Goal: Transaction & Acquisition: Book appointment/travel/reservation

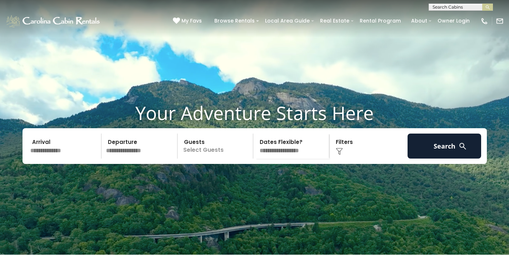
click at [70, 156] on input "text" at bounding box center [65, 146] width 74 height 25
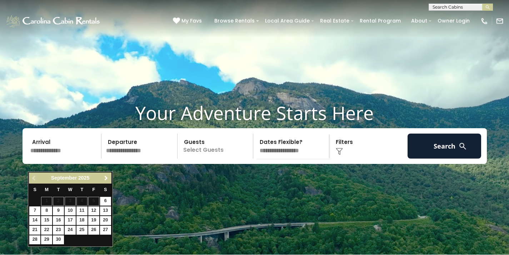
click at [105, 179] on span "Next" at bounding box center [106, 178] width 6 height 6
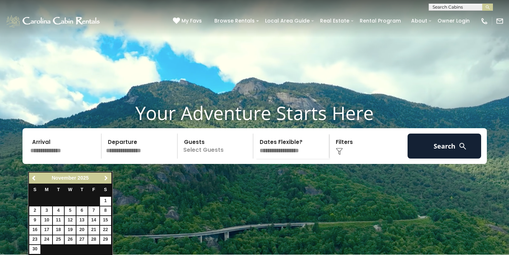
click at [105, 179] on span "Next" at bounding box center [106, 178] width 6 height 6
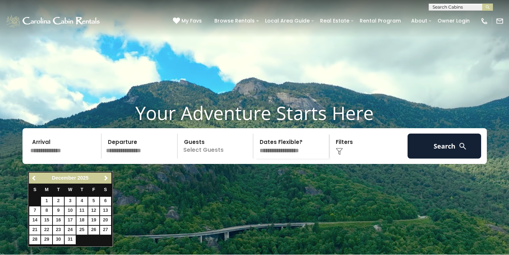
click at [92, 228] on link "26" at bounding box center [93, 230] width 11 height 9
type input "********"
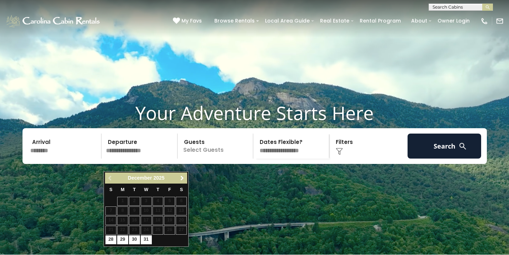
click at [184, 180] on span "Next" at bounding box center [182, 178] width 6 height 6
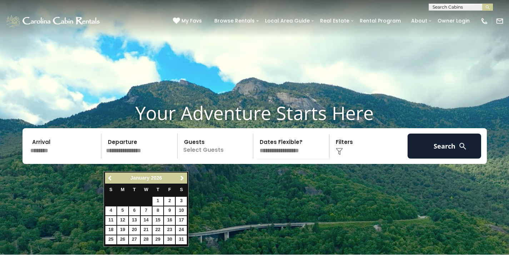
click at [167, 201] on link "2" at bounding box center [169, 201] width 11 height 9
type input "******"
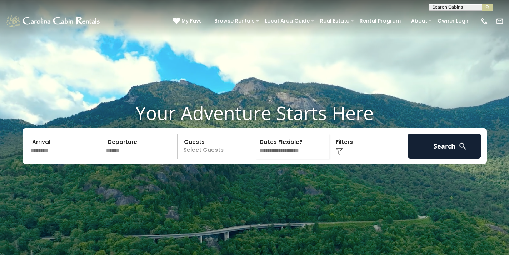
click at [213, 159] on p "Select Guests" at bounding box center [217, 146] width 74 height 25
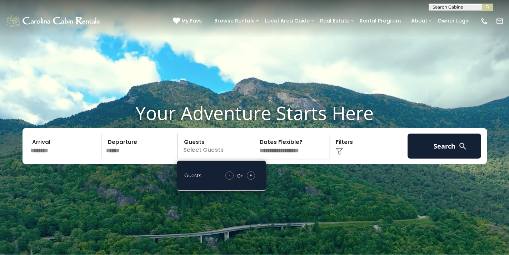
click at [253, 180] on div "+" at bounding box center [251, 176] width 8 height 8
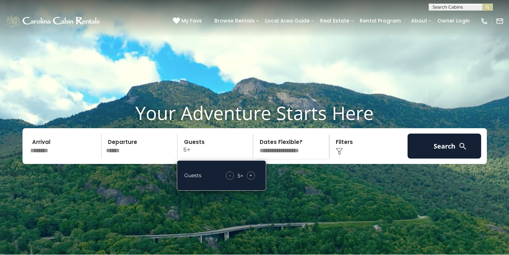
click at [253, 180] on div "+" at bounding box center [251, 176] width 8 height 8
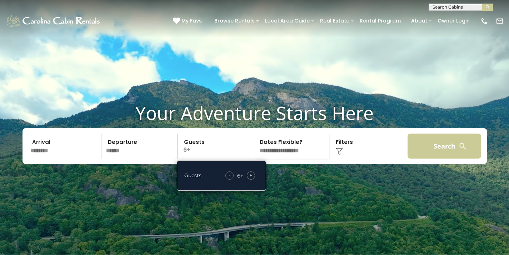
click at [434, 159] on button "Search" at bounding box center [445, 146] width 74 height 25
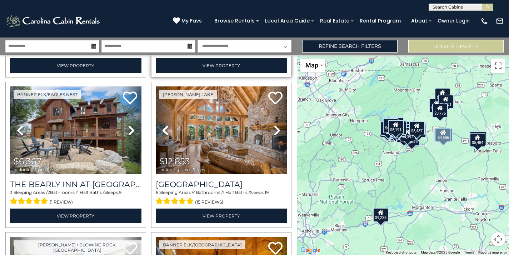
scroll to position [304, 0]
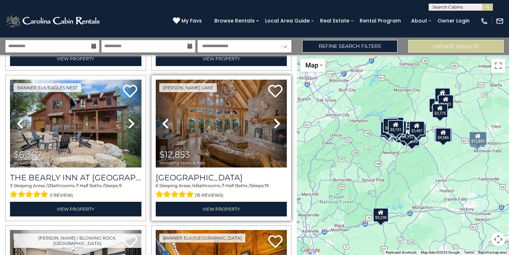
click at [276, 123] on icon at bounding box center [277, 123] width 7 height 11
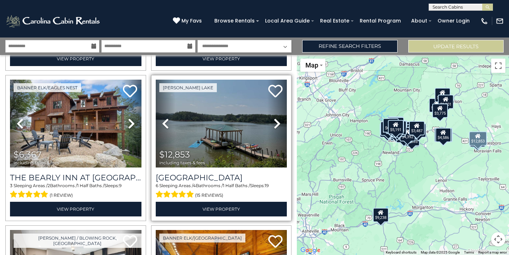
click at [276, 123] on icon at bounding box center [277, 123] width 7 height 11
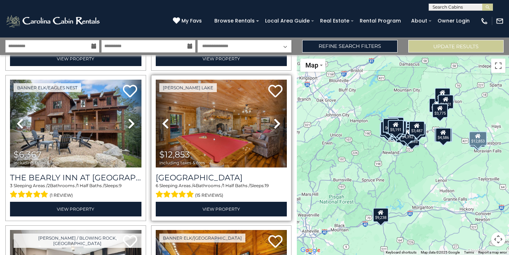
click at [276, 123] on icon at bounding box center [277, 123] width 7 height 11
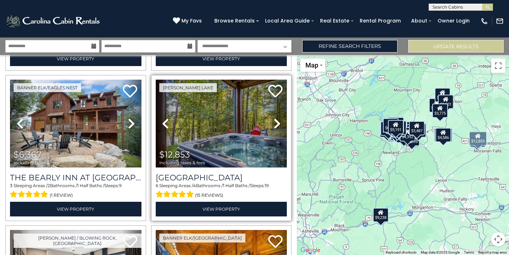
click at [276, 123] on icon at bounding box center [277, 123] width 7 height 11
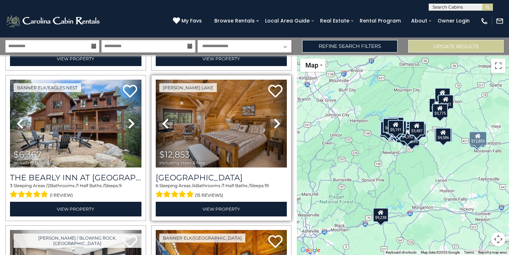
click at [276, 123] on icon at bounding box center [277, 123] width 7 height 11
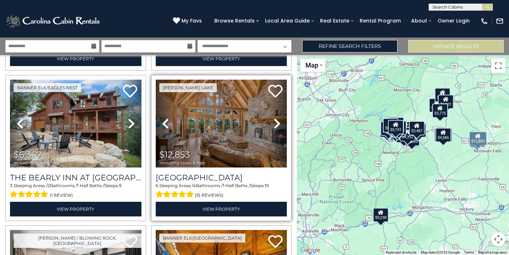
click at [276, 123] on icon at bounding box center [277, 123] width 7 height 11
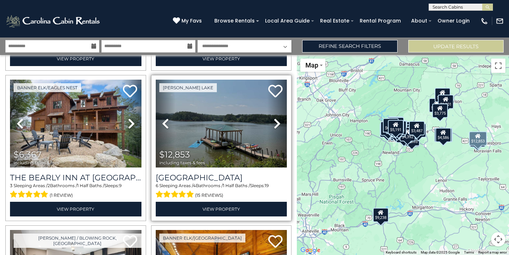
click at [276, 123] on icon at bounding box center [277, 123] width 7 height 11
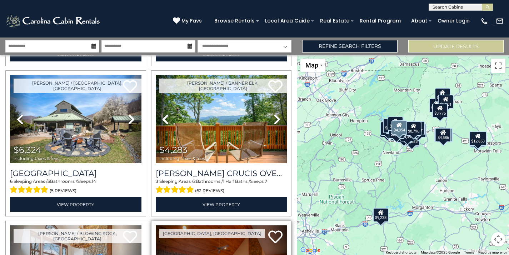
scroll to position [908, 0]
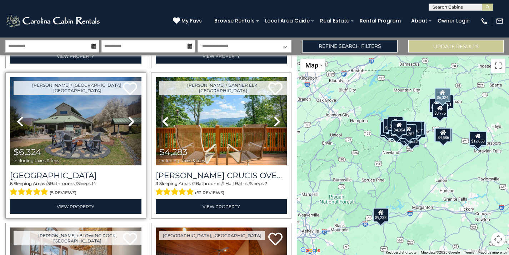
click at [130, 120] on icon at bounding box center [131, 121] width 7 height 11
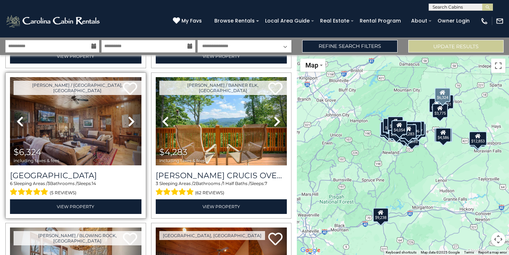
click at [130, 120] on icon at bounding box center [131, 121] width 7 height 11
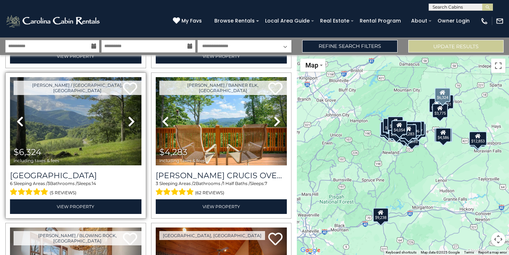
click at [130, 120] on icon at bounding box center [131, 121] width 7 height 11
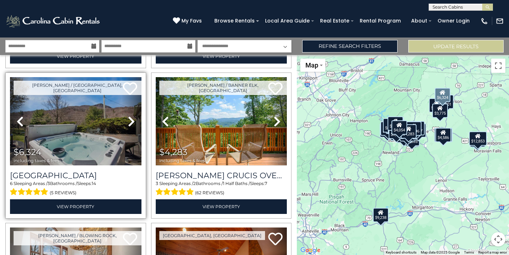
click at [130, 120] on icon at bounding box center [131, 121] width 7 height 11
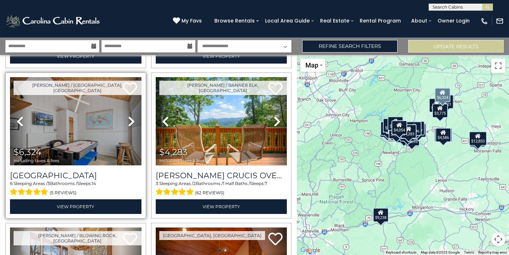
click at [130, 120] on icon at bounding box center [131, 121] width 7 height 11
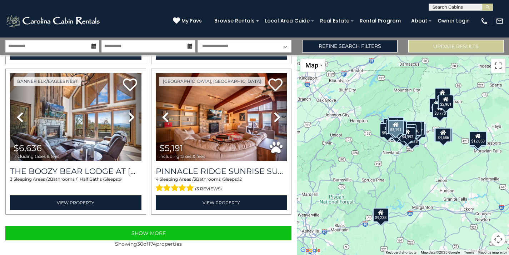
scroll to position [0, 0]
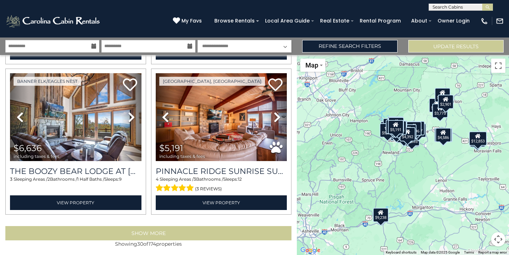
click at [202, 233] on button "Show More" at bounding box center [148, 233] width 286 height 14
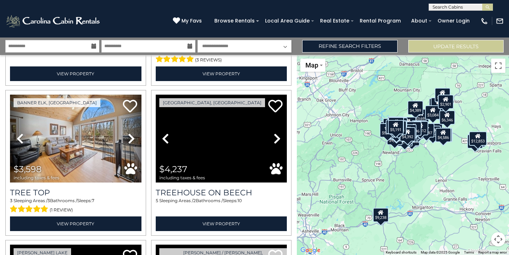
scroll to position [2244, 0]
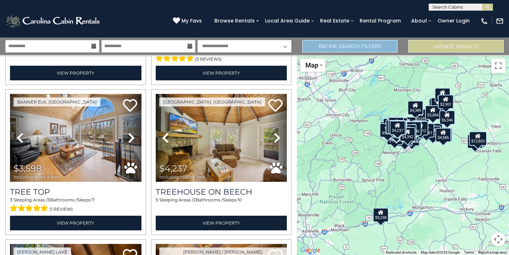
click at [371, 45] on link "Refine Search Filters" at bounding box center [349, 46] width 95 height 13
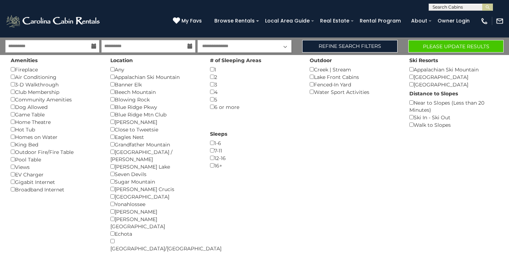
click at [437, 46] on button "Please Update Results" at bounding box center [456, 46] width 95 height 13
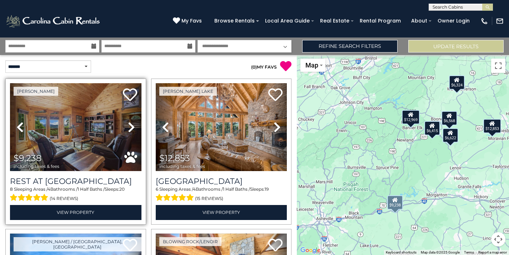
click at [132, 130] on icon at bounding box center [131, 127] width 7 height 11
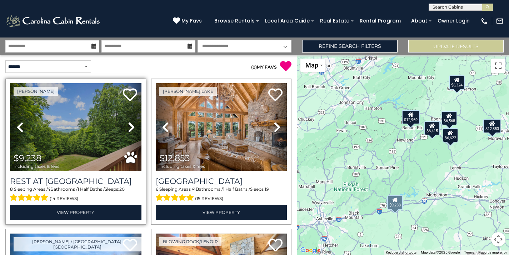
click at [132, 130] on icon at bounding box center [131, 127] width 7 height 11
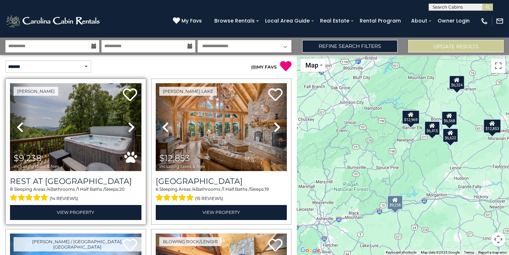
click at [132, 130] on icon at bounding box center [131, 127] width 7 height 11
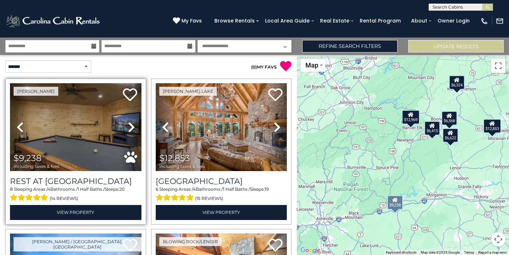
click at [132, 130] on icon at bounding box center [131, 127] width 7 height 11
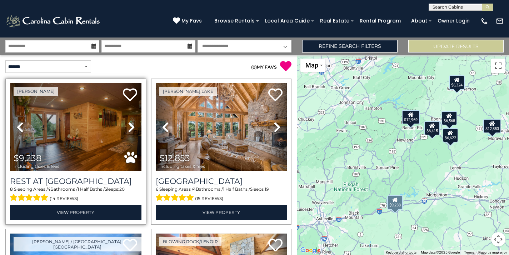
click at [132, 130] on icon at bounding box center [131, 127] width 7 height 11
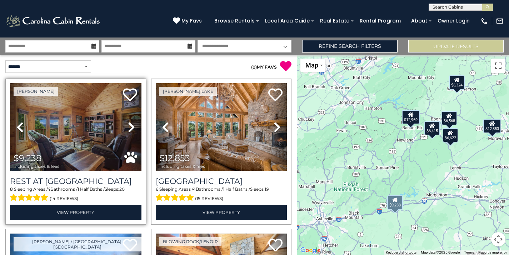
click at [132, 130] on icon at bounding box center [131, 127] width 7 height 11
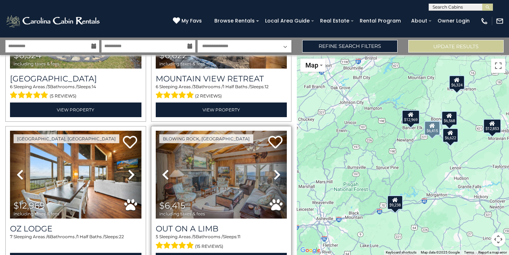
scroll to position [273, 0]
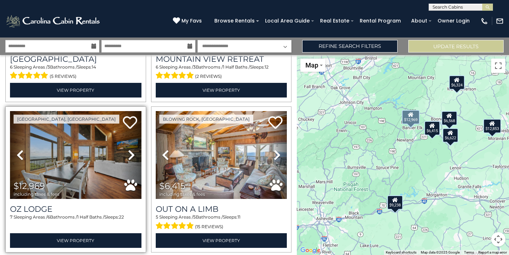
click at [102, 169] on img at bounding box center [76, 155] width 132 height 88
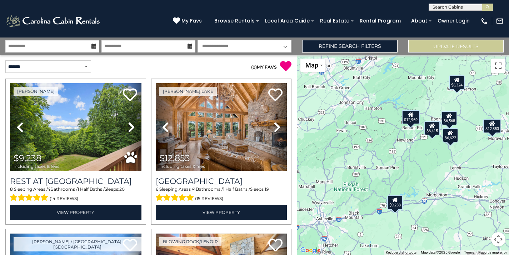
scroll to position [0, 0]
click at [71, 49] on input "**********" at bounding box center [52, 46] width 94 height 13
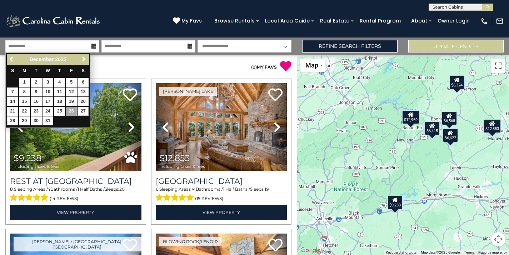
click at [84, 108] on link "27" at bounding box center [83, 111] width 11 height 9
type input "********"
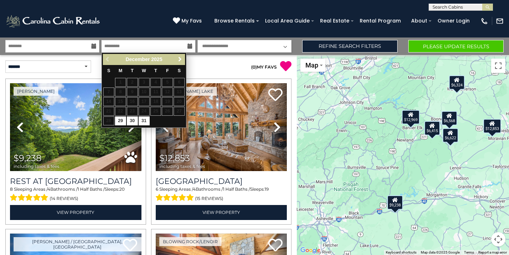
click at [179, 61] on span "Next" at bounding box center [180, 59] width 6 height 6
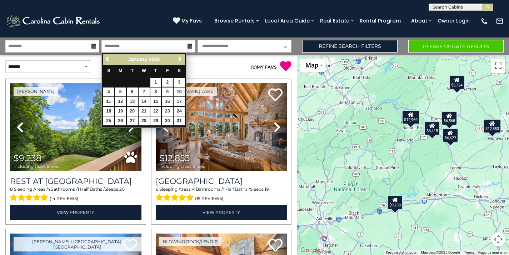
click at [166, 80] on link "2" at bounding box center [167, 82] width 11 height 9
type input "******"
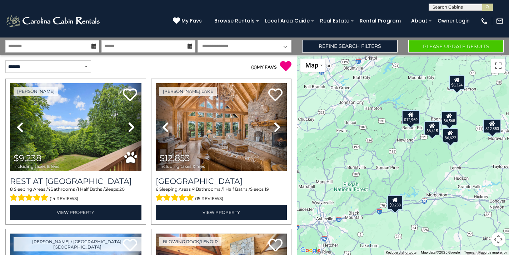
click at [447, 44] on button "Please Update Results" at bounding box center [456, 46] width 95 height 13
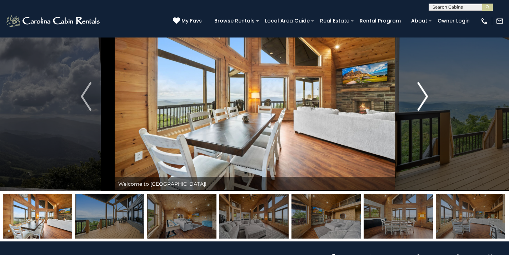
scroll to position [35, 0]
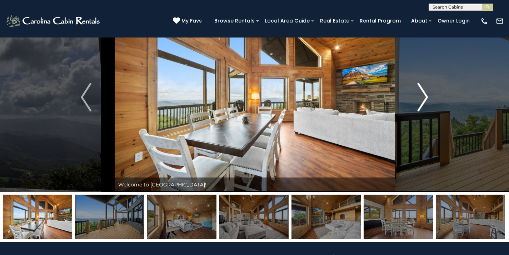
click at [426, 98] on img "Next" at bounding box center [423, 97] width 11 height 29
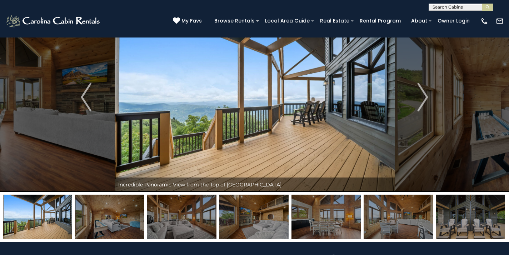
scroll to position [66, 0]
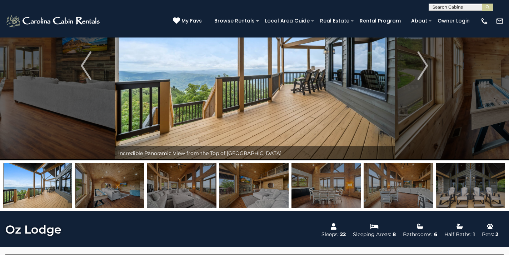
click at [173, 193] on img at bounding box center [181, 185] width 69 height 45
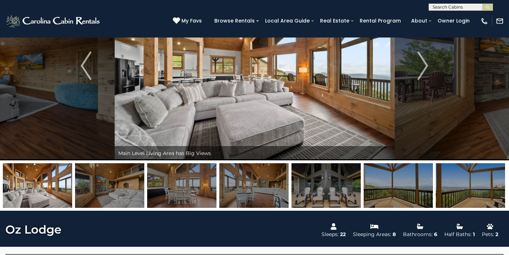
click at [223, 185] on img at bounding box center [253, 185] width 69 height 45
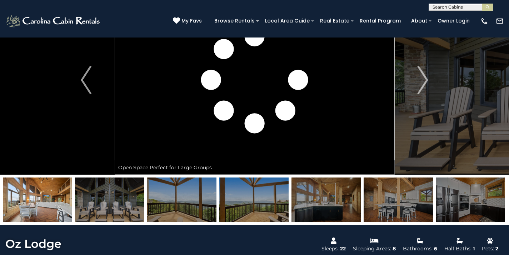
scroll to position [52, 0]
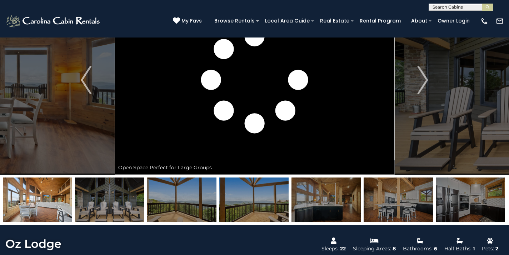
click at [451, 194] on img at bounding box center [470, 200] width 69 height 45
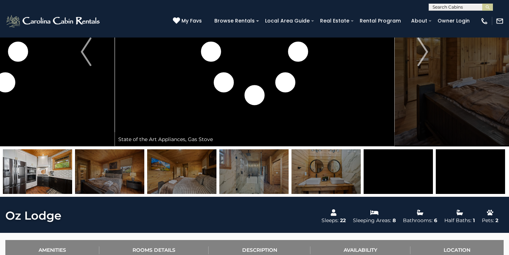
scroll to position [77, 0]
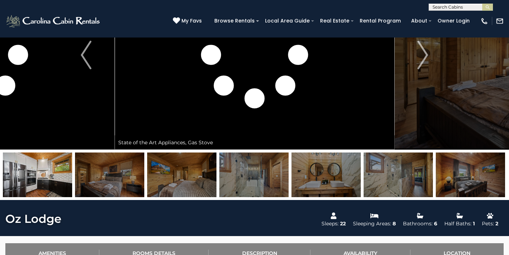
click at [333, 177] on img at bounding box center [326, 175] width 69 height 45
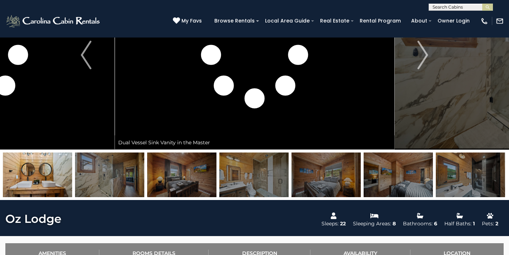
click at [419, 173] on img at bounding box center [398, 175] width 69 height 45
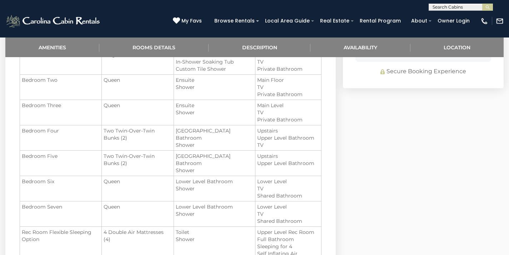
scroll to position [609, 0]
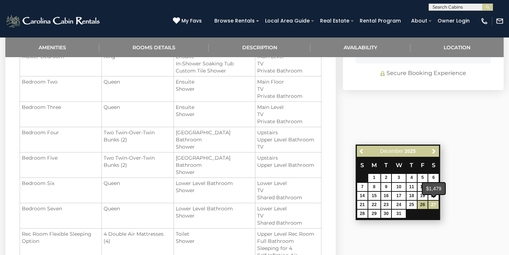
click at [434, 203] on link "27" at bounding box center [434, 205] width 10 height 8
type input "**********"
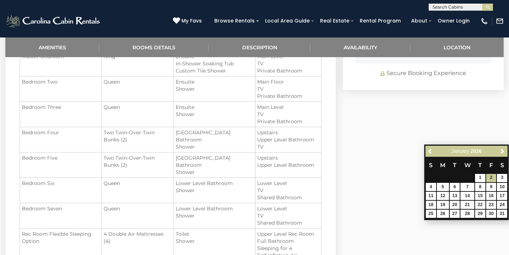
type input "**********"
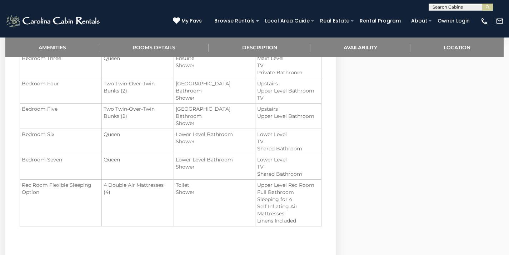
scroll to position [660, 0]
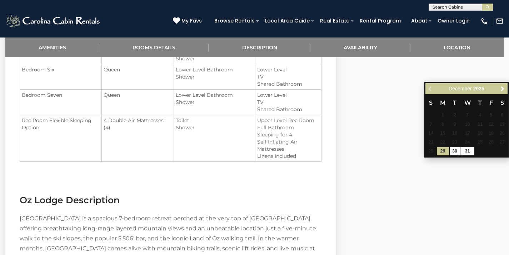
scroll to position [774, 0]
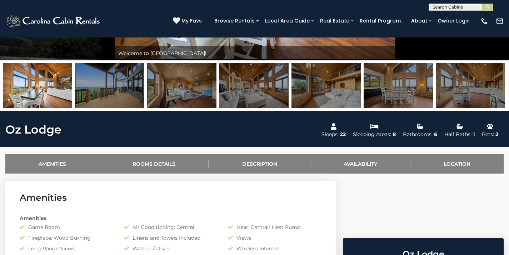
scroll to position [185, 0]
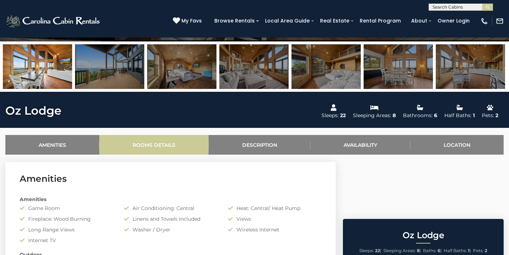
click at [168, 146] on link "Rooms Details" at bounding box center [153, 145] width 109 height 20
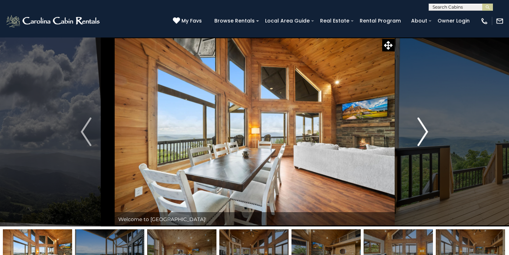
scroll to position [0, 0]
click at [421, 138] on img "Next" at bounding box center [423, 132] width 11 height 29
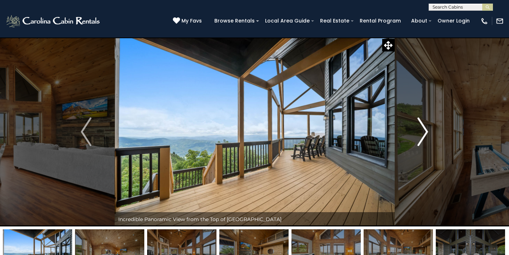
click at [425, 137] on img "Next" at bounding box center [423, 132] width 11 height 29
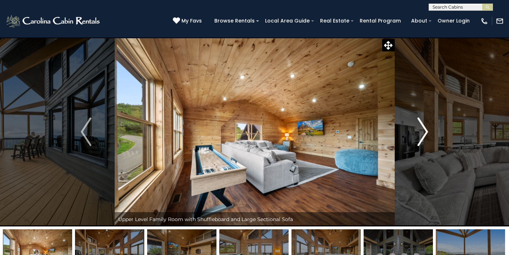
click at [425, 137] on img "Next" at bounding box center [423, 132] width 11 height 29
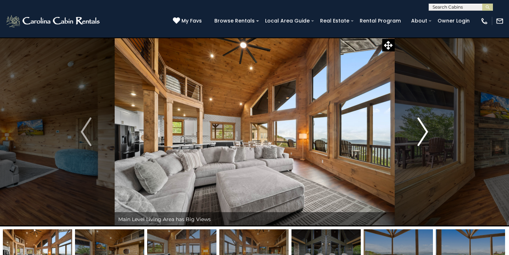
click at [425, 137] on img "Next" at bounding box center [423, 132] width 11 height 29
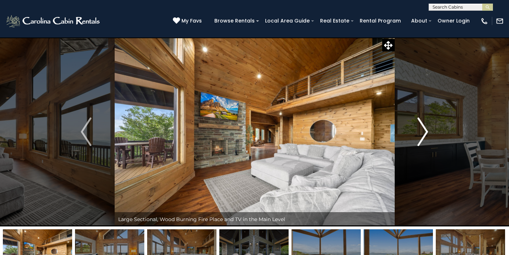
click at [425, 137] on img "Next" at bounding box center [423, 132] width 11 height 29
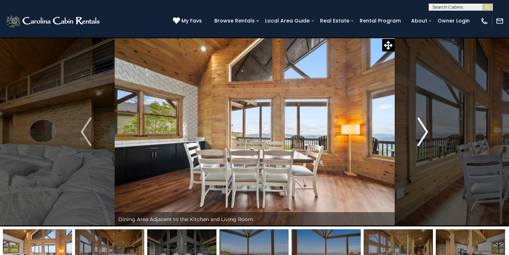
click at [425, 137] on img "Next" at bounding box center [423, 132] width 11 height 29
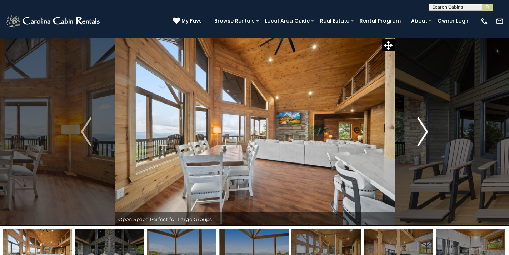
click at [425, 137] on img "Next" at bounding box center [423, 132] width 11 height 29
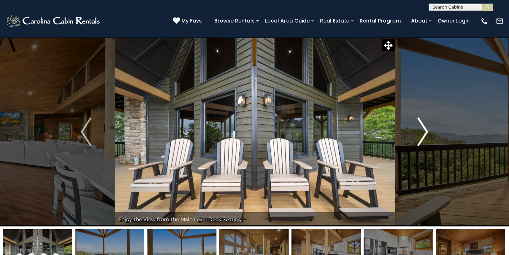
click at [425, 137] on img "Next" at bounding box center [423, 132] width 11 height 29
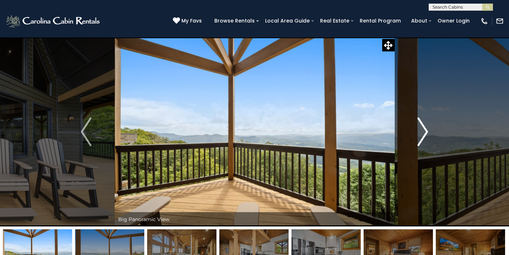
click at [425, 137] on img "Next" at bounding box center [423, 132] width 11 height 29
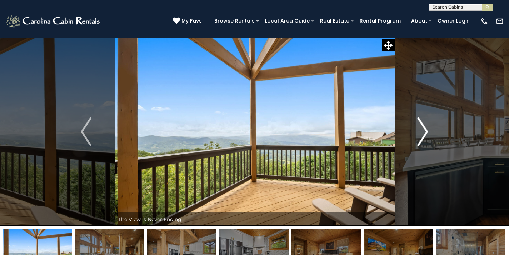
click at [425, 137] on img "Next" at bounding box center [423, 132] width 11 height 29
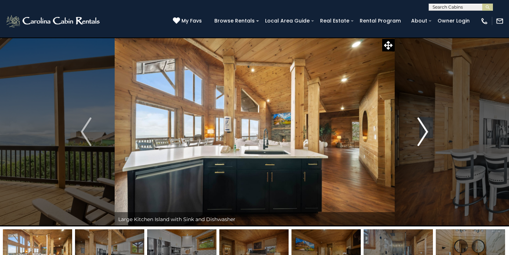
click at [425, 137] on img "Next" at bounding box center [423, 132] width 11 height 29
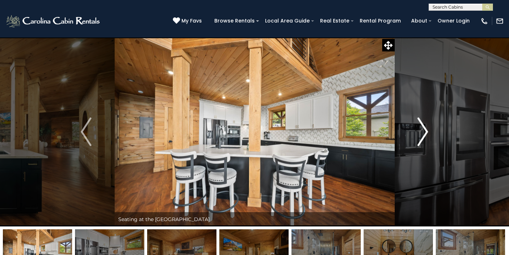
click at [425, 137] on img "Next" at bounding box center [423, 132] width 11 height 29
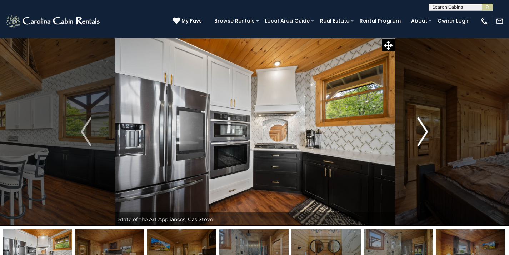
click at [425, 137] on img "Next" at bounding box center [423, 132] width 11 height 29
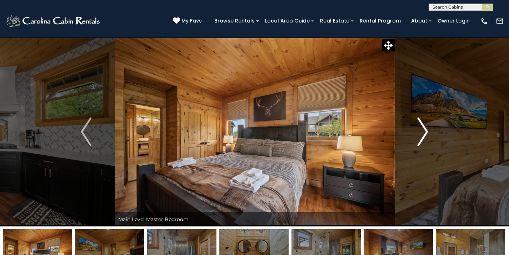
click at [425, 137] on img "Next" at bounding box center [423, 132] width 11 height 29
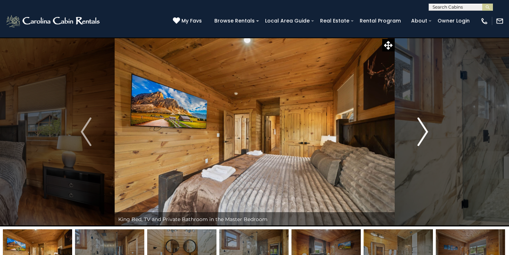
click at [425, 137] on img "Next" at bounding box center [423, 132] width 11 height 29
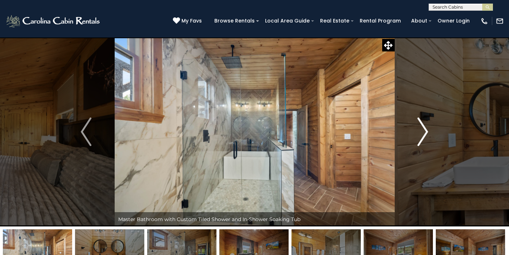
click at [425, 137] on img "Next" at bounding box center [423, 132] width 11 height 29
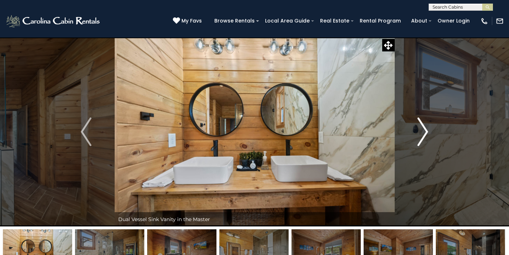
click at [425, 137] on img "Next" at bounding box center [423, 132] width 11 height 29
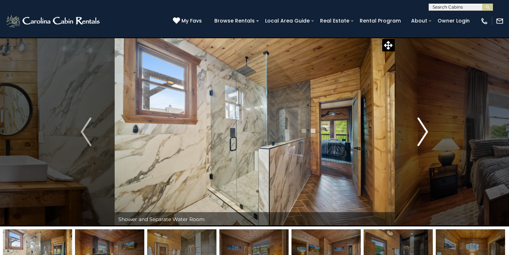
click at [425, 137] on img "Next" at bounding box center [423, 132] width 11 height 29
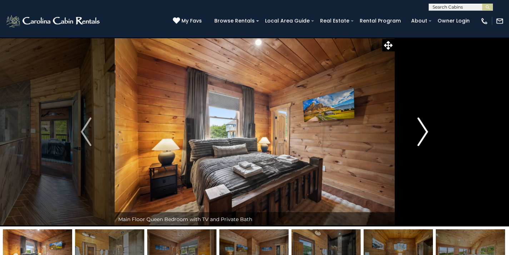
click at [425, 137] on img "Next" at bounding box center [423, 132] width 11 height 29
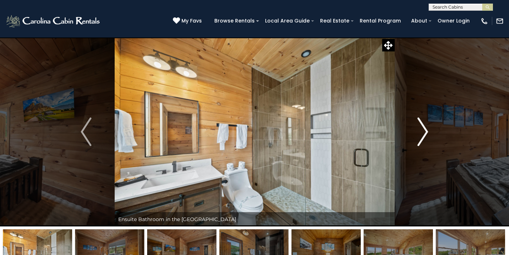
click at [425, 137] on img "Next" at bounding box center [423, 132] width 11 height 29
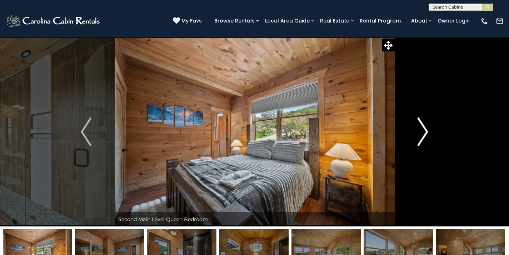
click at [425, 137] on img "Next" at bounding box center [423, 132] width 11 height 29
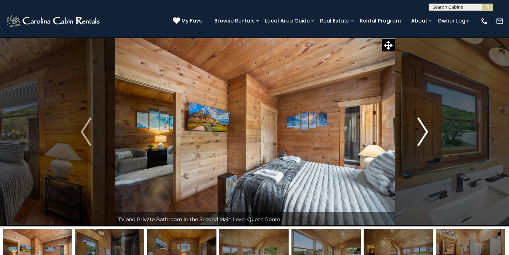
click at [425, 137] on img "Next" at bounding box center [423, 132] width 11 height 29
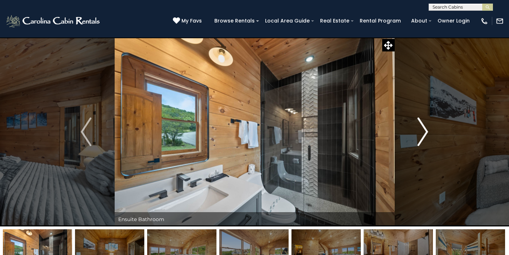
click at [425, 137] on img "Next" at bounding box center [423, 132] width 11 height 29
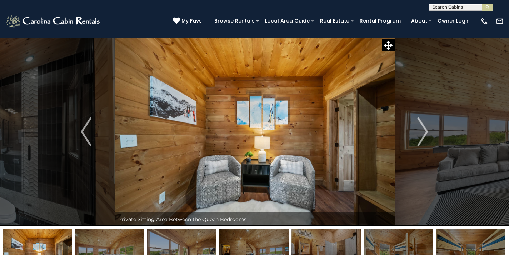
click at [180, 19] on icon at bounding box center [176, 20] width 7 height 7
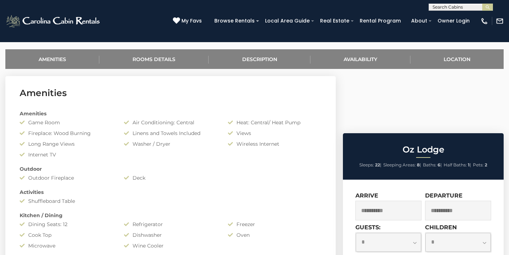
scroll to position [246, 0]
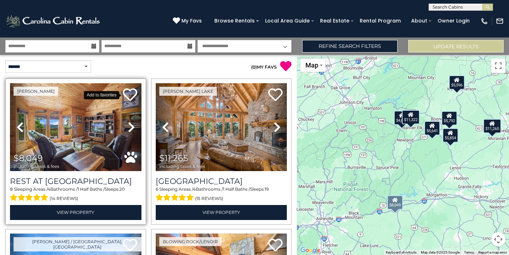
click at [131, 92] on icon at bounding box center [130, 95] width 14 height 14
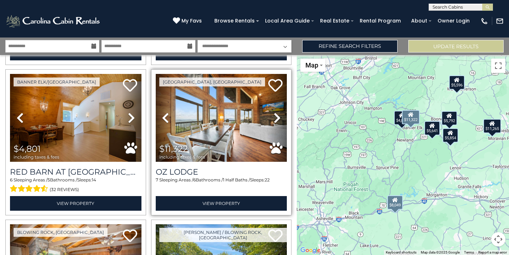
scroll to position [310, 0]
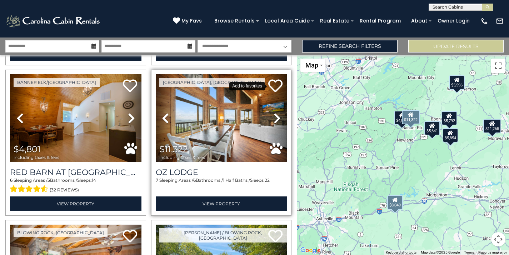
click at [271, 88] on icon at bounding box center [275, 86] width 14 height 14
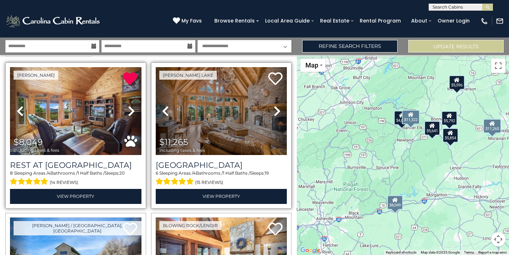
scroll to position [0, 0]
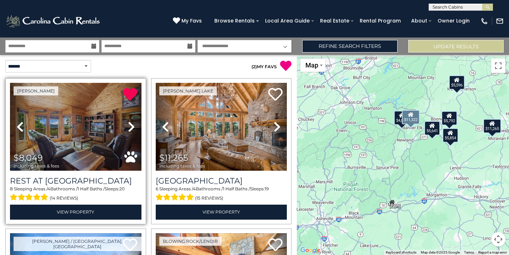
click at [132, 125] on icon at bounding box center [131, 126] width 7 height 11
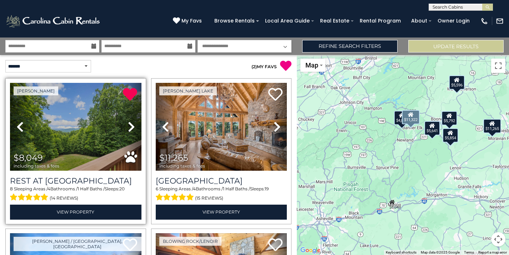
click at [132, 125] on icon at bounding box center [131, 126] width 7 height 11
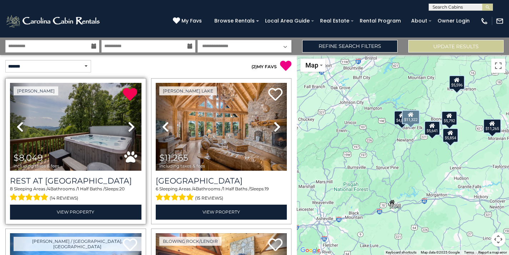
click at [132, 125] on icon at bounding box center [131, 126] width 7 height 11
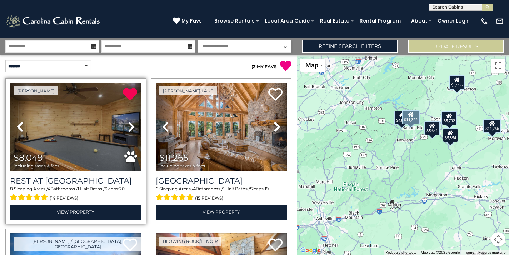
click at [132, 125] on icon at bounding box center [131, 126] width 7 height 11
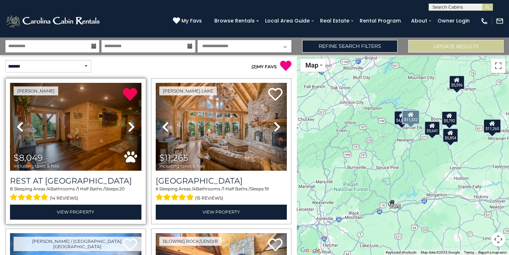
click at [132, 125] on icon at bounding box center [131, 126] width 7 height 11
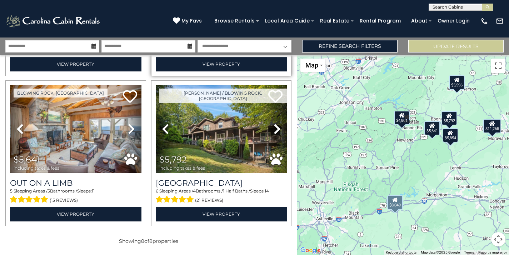
scroll to position [449, 0]
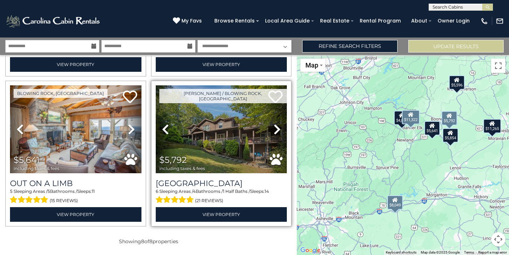
click at [235, 147] on img at bounding box center [222, 129] width 132 height 88
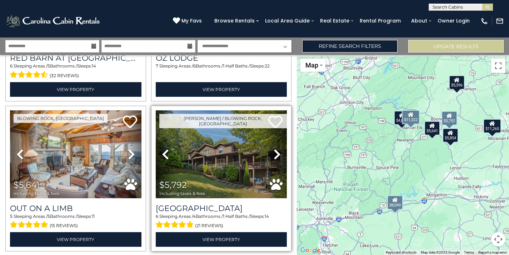
scroll to position [423, 0]
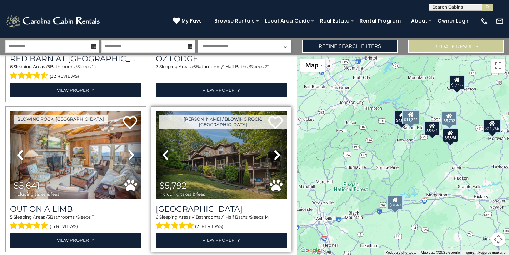
click at [218, 150] on img at bounding box center [222, 155] width 132 height 88
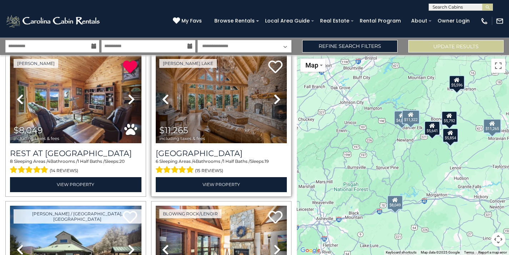
scroll to position [8, 0]
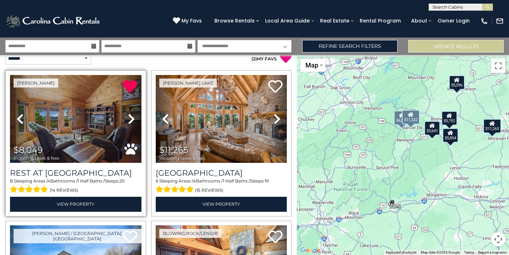
click at [135, 115] on link "Next" at bounding box center [132, 119] width 20 height 88
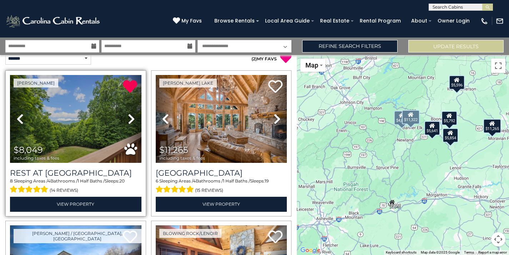
click at [135, 116] on icon at bounding box center [131, 118] width 7 height 11
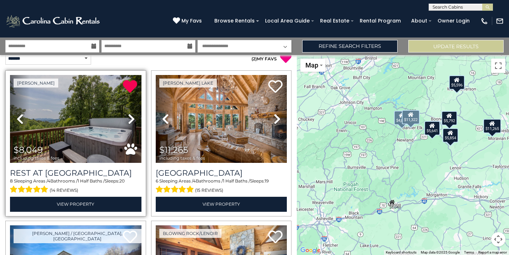
click at [135, 116] on icon at bounding box center [131, 118] width 7 height 11
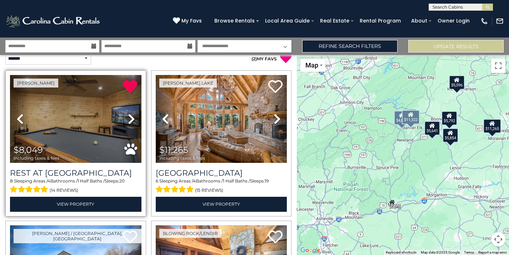
click at [105, 123] on img at bounding box center [76, 119] width 132 height 88
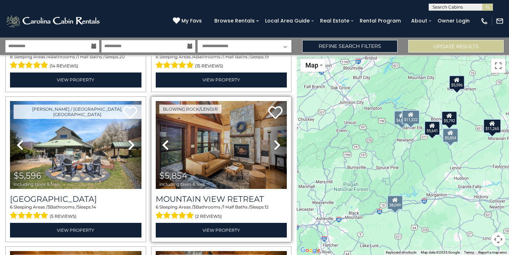
scroll to position [136, 0]
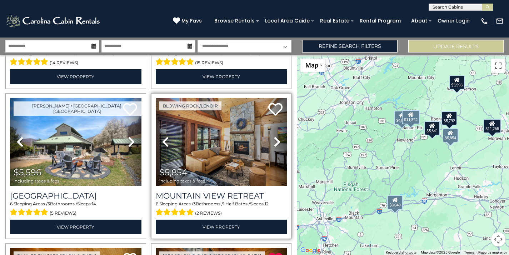
click at [234, 159] on img at bounding box center [222, 142] width 132 height 88
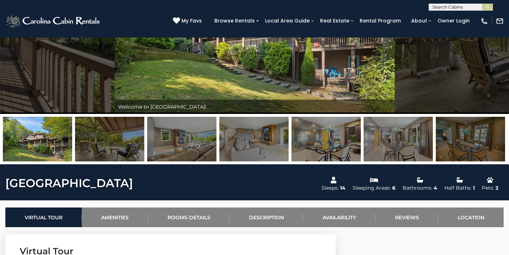
scroll to position [124, 0]
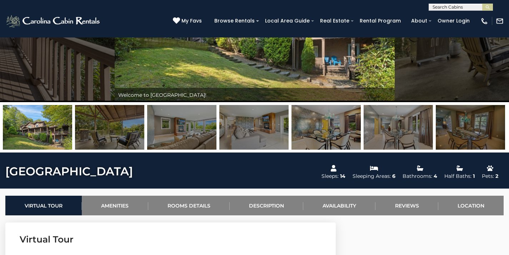
click at [196, 129] on img at bounding box center [181, 127] width 69 height 45
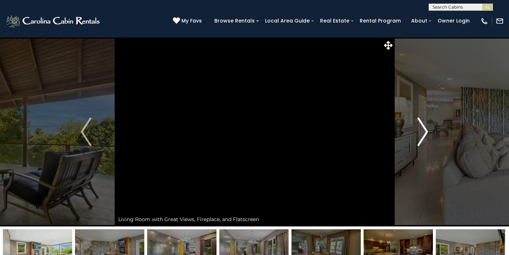
scroll to position [0, 0]
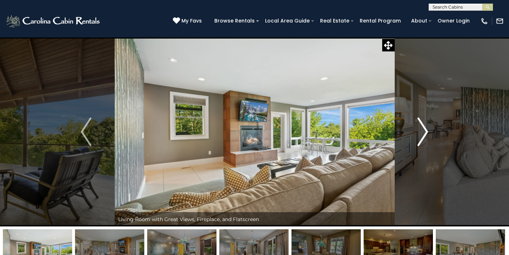
click at [426, 130] on img "Next" at bounding box center [423, 132] width 11 height 29
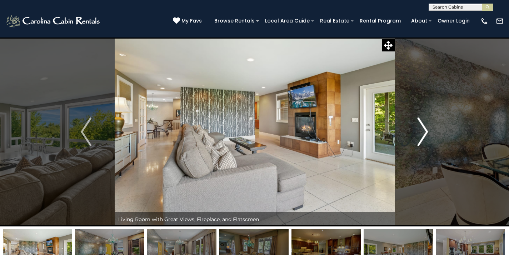
click at [426, 130] on img "Next" at bounding box center [423, 132] width 11 height 29
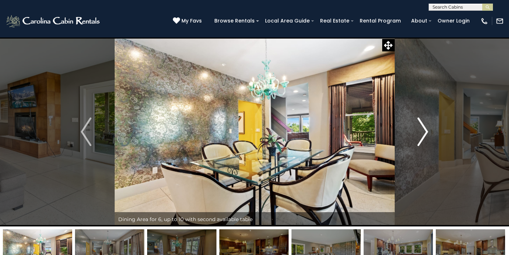
click at [426, 130] on img "Next" at bounding box center [423, 132] width 11 height 29
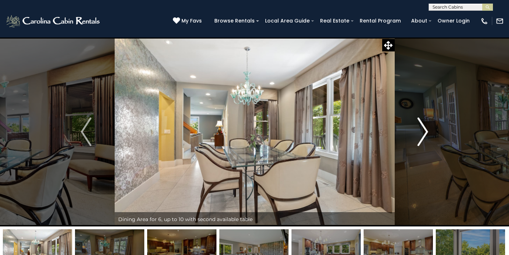
click at [426, 130] on img "Next" at bounding box center [423, 132] width 11 height 29
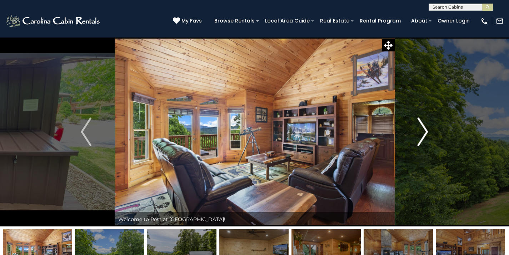
click at [421, 129] on img "Next" at bounding box center [423, 132] width 11 height 29
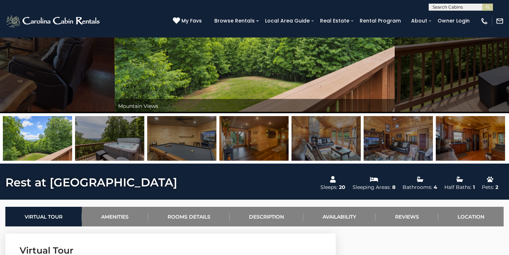
scroll to position [109, 0]
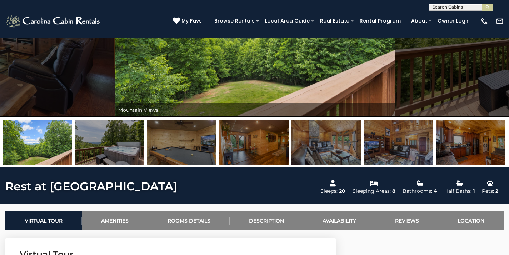
click at [421, 130] on img at bounding box center [398, 142] width 69 height 45
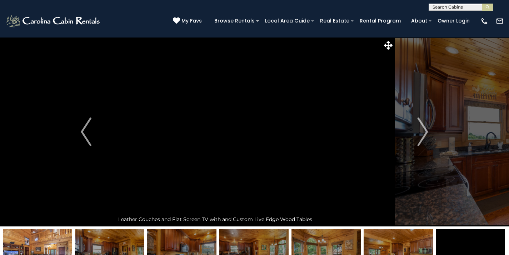
scroll to position [0, 0]
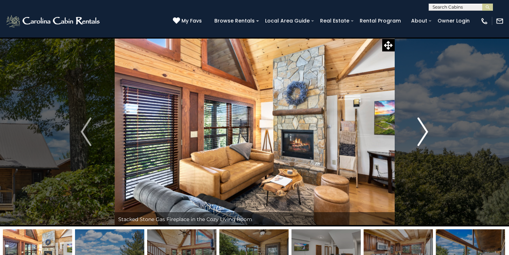
click at [425, 127] on img "Next" at bounding box center [423, 132] width 11 height 29
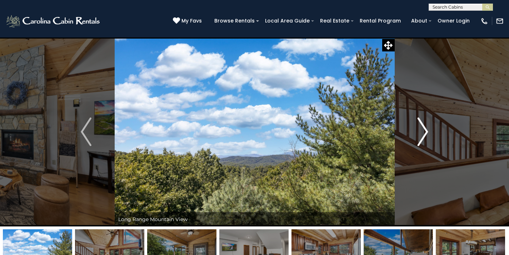
click at [425, 127] on img "Next" at bounding box center [423, 132] width 11 height 29
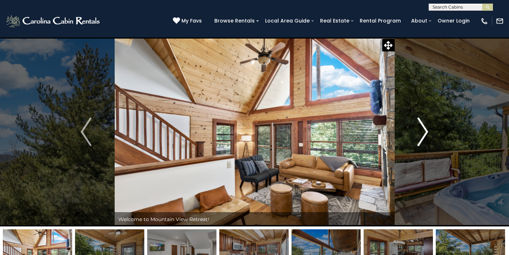
click at [425, 127] on img "Next" at bounding box center [423, 132] width 11 height 29
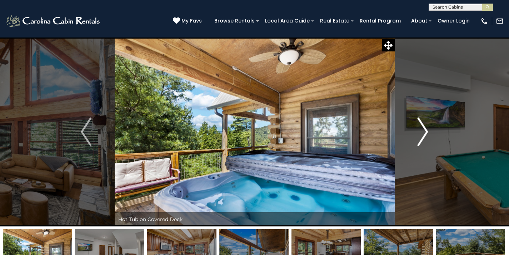
click at [425, 127] on img "Next" at bounding box center [423, 132] width 11 height 29
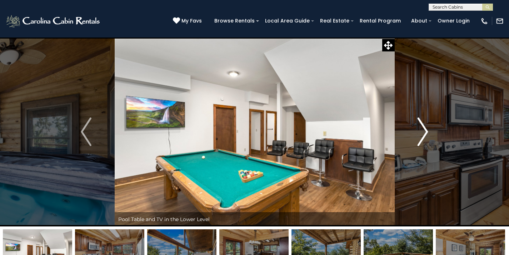
click at [425, 127] on img "Next" at bounding box center [423, 132] width 11 height 29
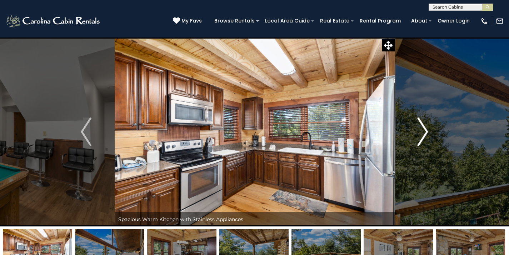
click at [425, 127] on img "Next" at bounding box center [423, 132] width 11 height 29
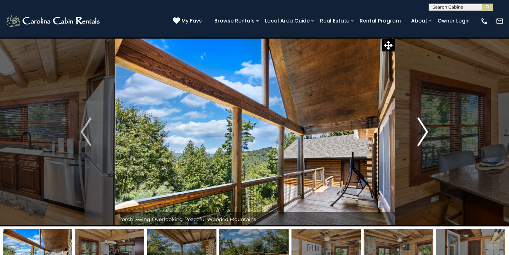
click at [425, 127] on img "Next" at bounding box center [423, 132] width 11 height 29
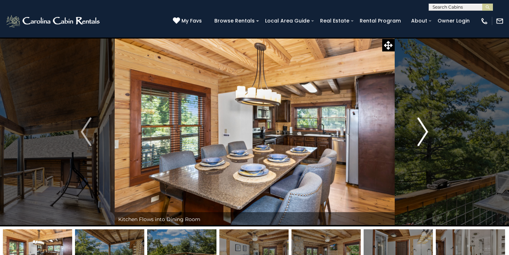
click at [425, 127] on img "Next" at bounding box center [423, 132] width 11 height 29
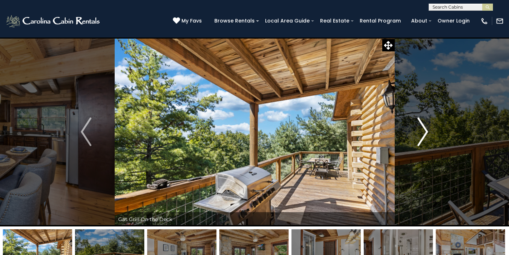
click at [425, 127] on img "Next" at bounding box center [423, 132] width 11 height 29
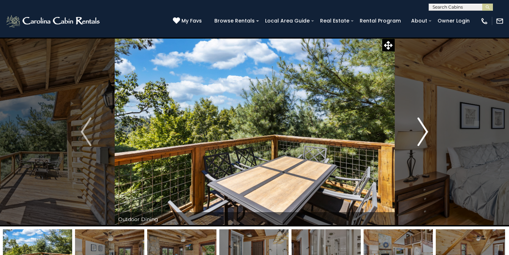
click at [425, 127] on img "Next" at bounding box center [423, 132] width 11 height 29
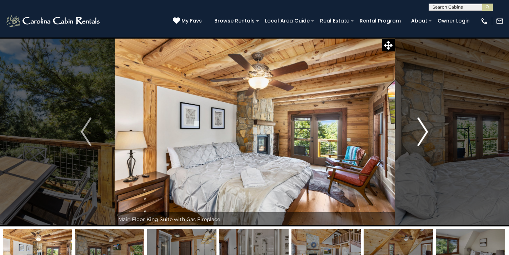
click at [425, 127] on img "Next" at bounding box center [423, 132] width 11 height 29
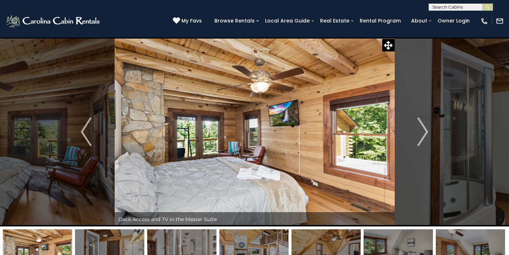
click at [44, 20] on img at bounding box center [53, 21] width 96 height 14
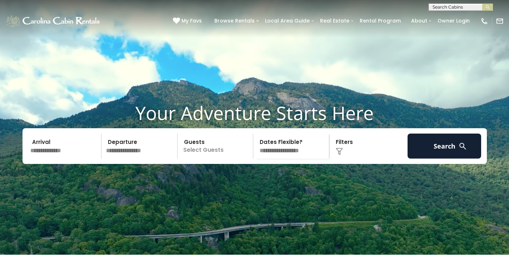
click at [76, 159] on input "text" at bounding box center [65, 146] width 74 height 25
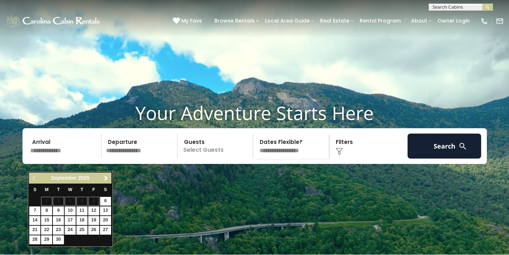
click at [69, 159] on input "text" at bounding box center [65, 146] width 74 height 25
click at [107, 176] on span "Next" at bounding box center [106, 178] width 6 height 6
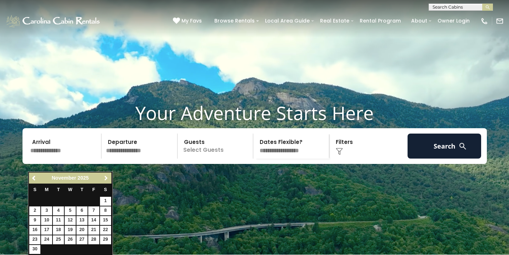
click at [107, 176] on span "Next" at bounding box center [106, 178] width 6 height 6
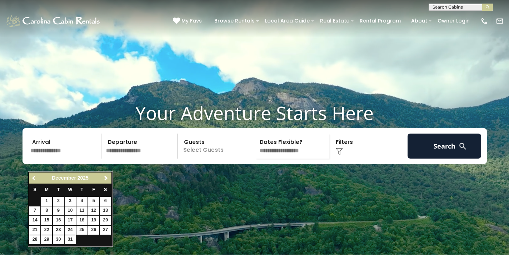
click at [34, 178] on span "Previous" at bounding box center [34, 178] width 6 height 6
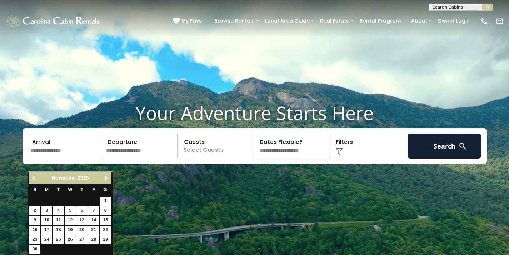
click at [32, 179] on span "Previous" at bounding box center [34, 178] width 6 height 6
click at [33, 179] on span "Previous" at bounding box center [34, 178] width 6 height 6
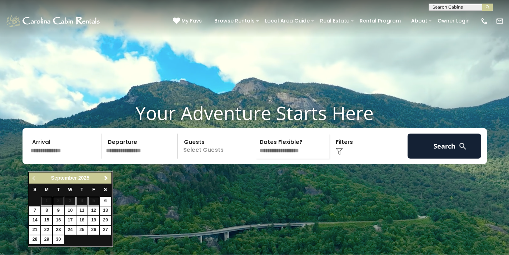
click at [48, 211] on link "8" at bounding box center [46, 211] width 11 height 9
type input "******"
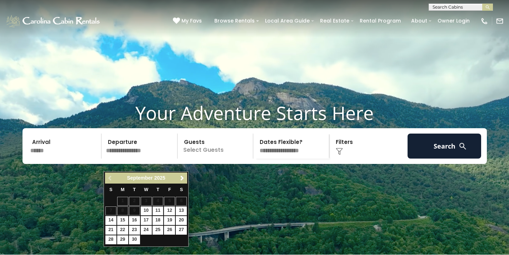
click at [157, 210] on link "11" at bounding box center [158, 211] width 11 height 9
type input "*******"
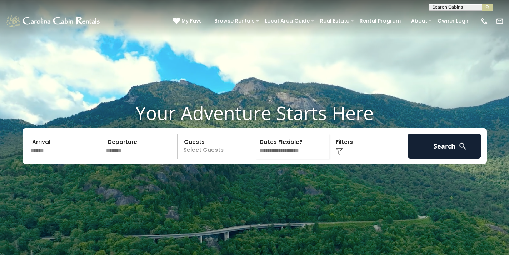
click at [218, 159] on p "Select Guests" at bounding box center [217, 146] width 74 height 25
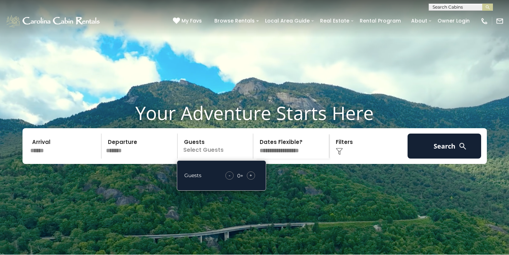
click at [253, 180] on div "+" at bounding box center [251, 176] width 8 height 8
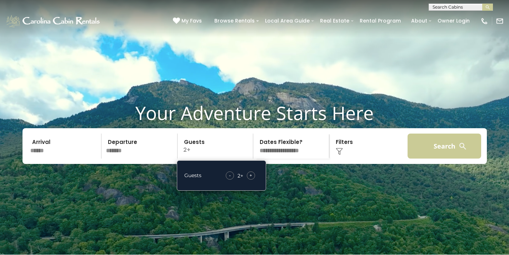
click at [432, 159] on button "Search" at bounding box center [445, 146] width 74 height 25
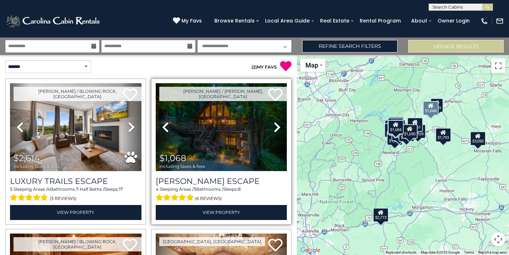
click at [275, 126] on icon at bounding box center [277, 127] width 7 height 11
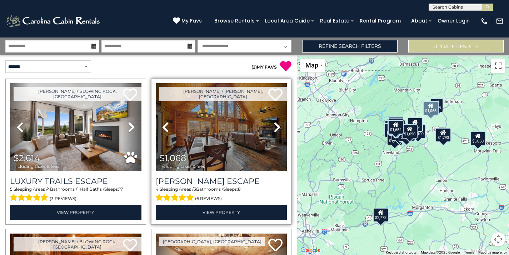
click at [275, 126] on icon at bounding box center [277, 127] width 7 height 11
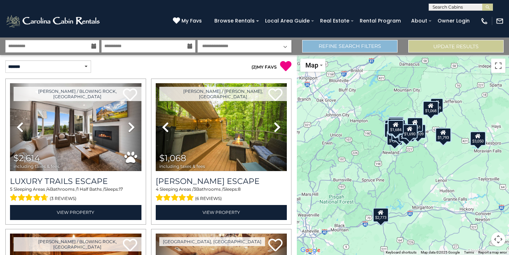
click at [354, 46] on link "Refine Search Filters" at bounding box center [349, 46] width 95 height 13
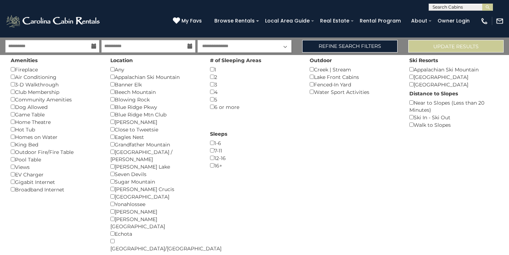
click at [40, 107] on div "Dog Allowed ()" at bounding box center [55, 107] width 89 height 8
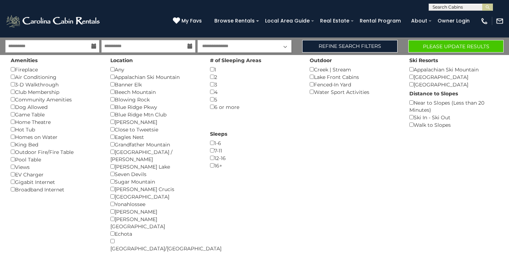
click at [456, 48] on button "Please Update Results" at bounding box center [456, 46] width 95 height 13
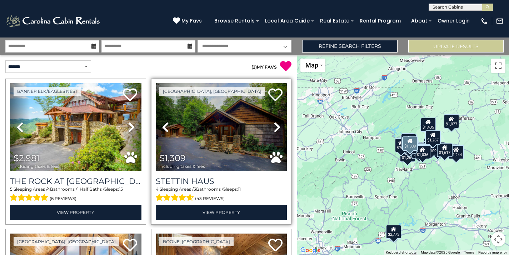
click at [279, 128] on icon at bounding box center [277, 127] width 7 height 11
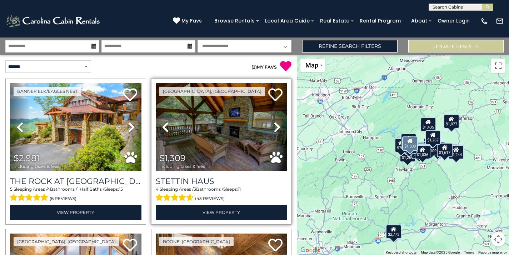
click at [279, 128] on icon at bounding box center [277, 127] width 7 height 11
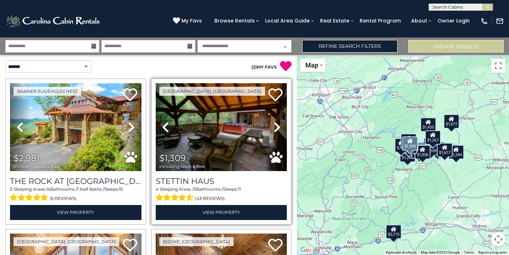
click at [279, 128] on icon at bounding box center [277, 127] width 7 height 11
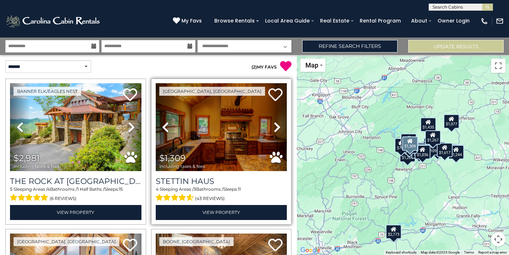
click at [279, 128] on icon at bounding box center [277, 127] width 7 height 11
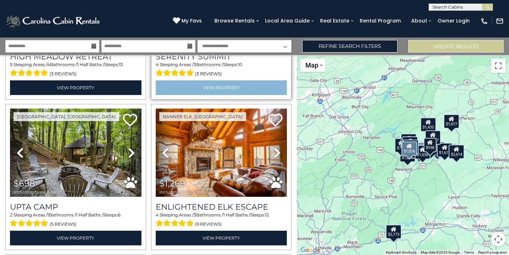
scroll to position [880, 0]
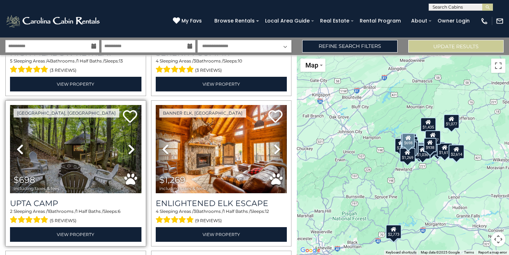
click at [133, 149] on icon at bounding box center [131, 149] width 7 height 11
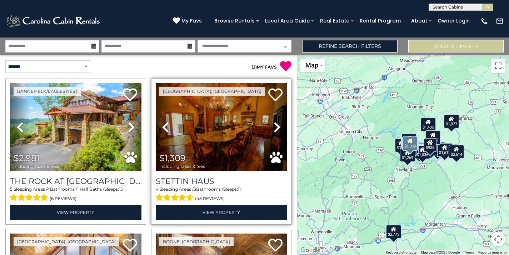
scroll to position [0, 0]
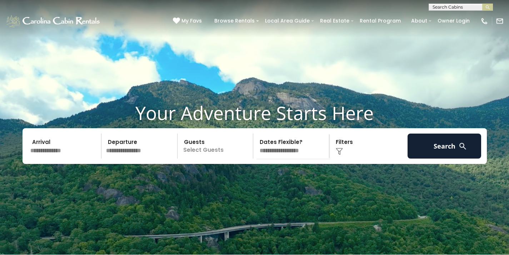
click at [84, 159] on input "text" at bounding box center [65, 146] width 74 height 25
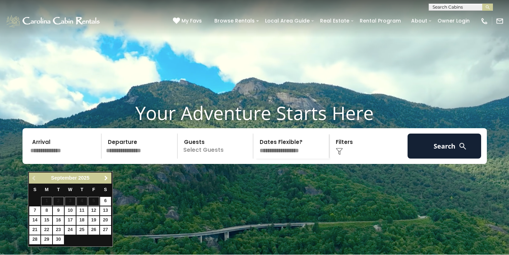
click at [105, 175] on span "Next" at bounding box center [106, 178] width 6 height 6
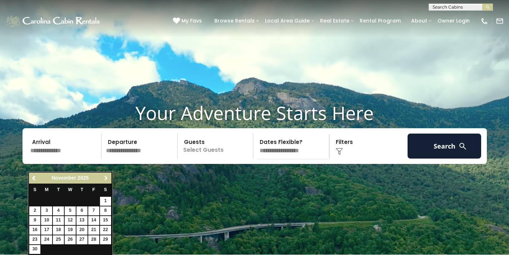
click at [105, 175] on span "Next" at bounding box center [106, 178] width 6 height 6
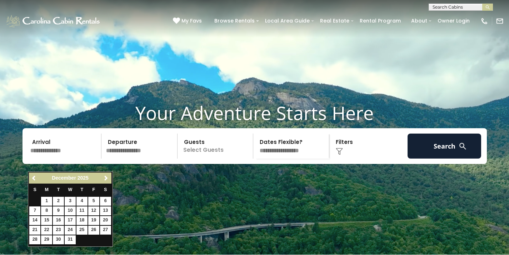
click at [107, 228] on link "27" at bounding box center [105, 230] width 11 height 9
type input "********"
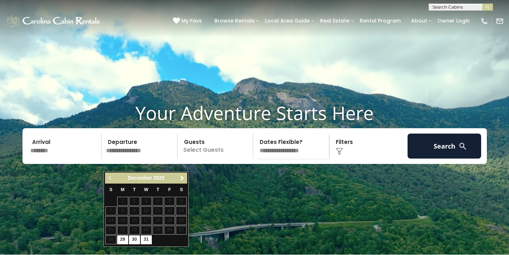
click at [180, 183] on div "Previous Next December 2025" at bounding box center [146, 178] width 82 height 11
click at [182, 177] on span "Next" at bounding box center [182, 178] width 6 height 6
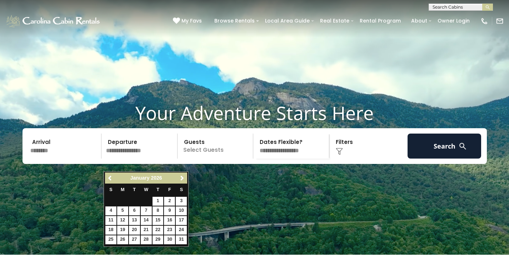
click at [171, 201] on link "2" at bounding box center [169, 201] width 11 height 9
type input "******"
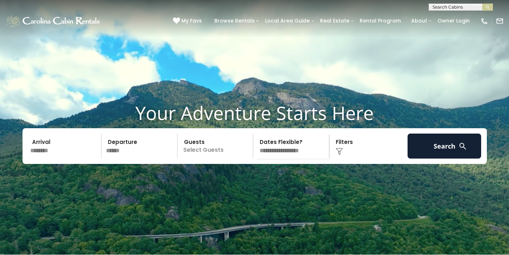
click at [224, 159] on p "Select Guests" at bounding box center [217, 146] width 74 height 25
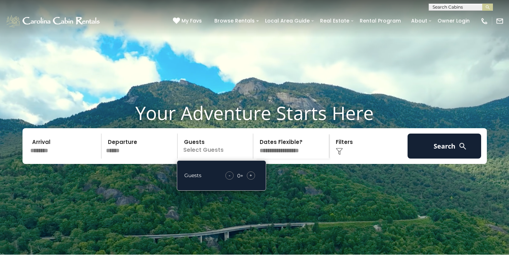
click at [251, 179] on span "+" at bounding box center [250, 175] width 3 height 7
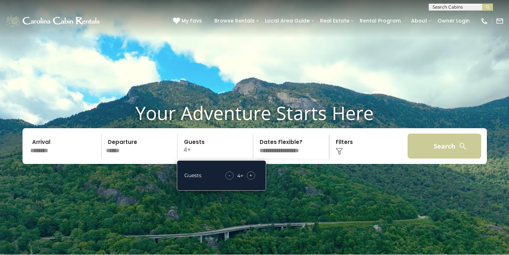
click at [439, 159] on button "Search" at bounding box center [445, 146] width 74 height 25
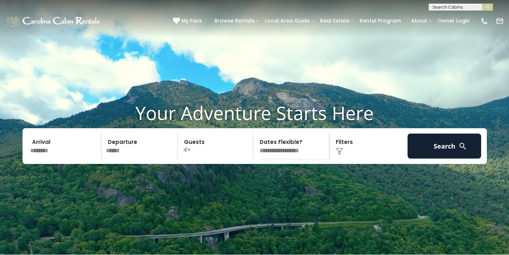
click at [210, 159] on p "4+" at bounding box center [217, 146] width 74 height 25
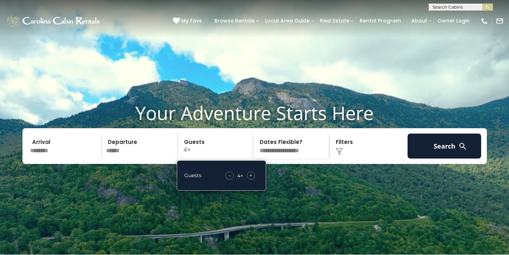
click at [231, 180] on div "-" at bounding box center [230, 176] width 8 height 8
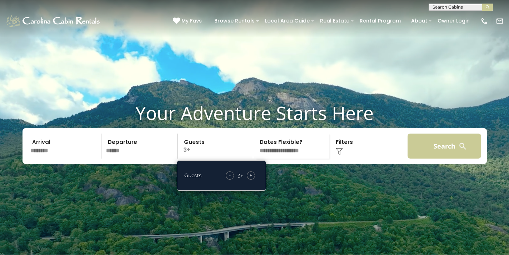
click at [439, 159] on button "Search" at bounding box center [445, 146] width 74 height 25
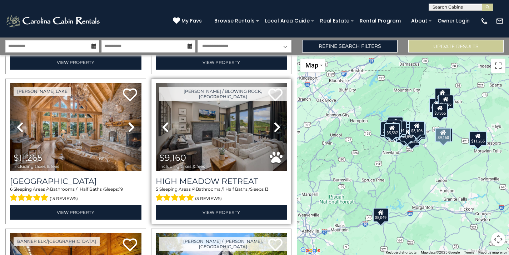
scroll to position [449, 0]
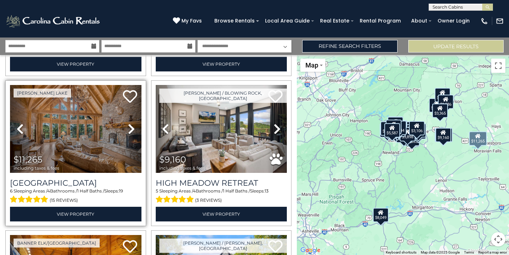
click at [133, 129] on icon at bounding box center [131, 128] width 7 height 11
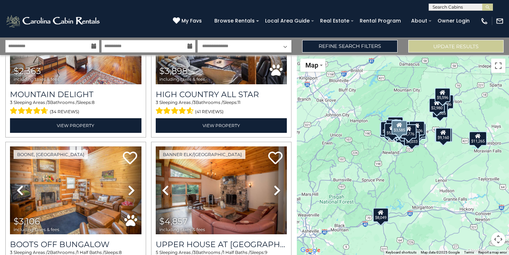
scroll to position [1440, 0]
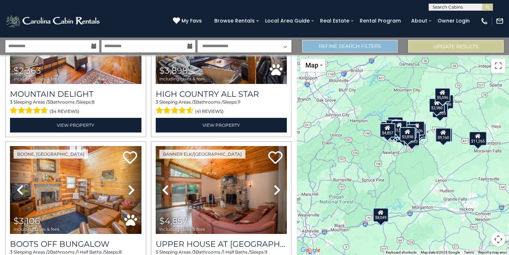
click at [335, 48] on link "Refine Search Filters" at bounding box center [349, 46] width 95 height 13
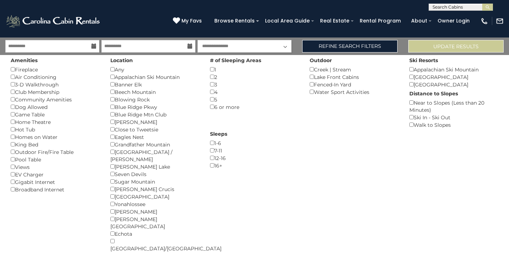
scroll to position [0, 0]
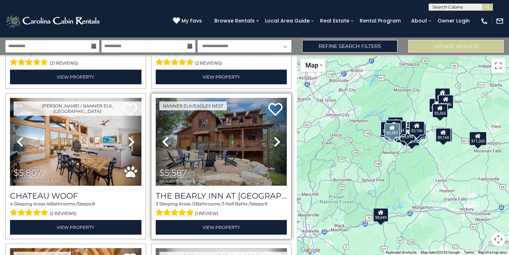
scroll to position [288, 0]
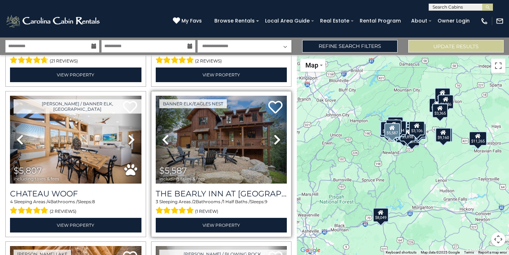
click at [278, 140] on icon at bounding box center [277, 139] width 7 height 11
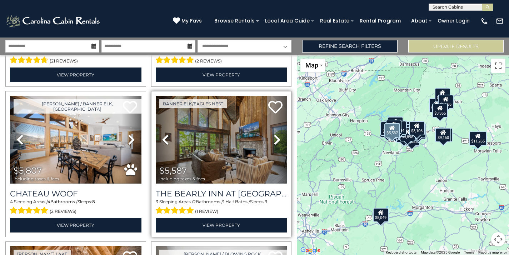
click at [278, 140] on icon at bounding box center [277, 139] width 7 height 11
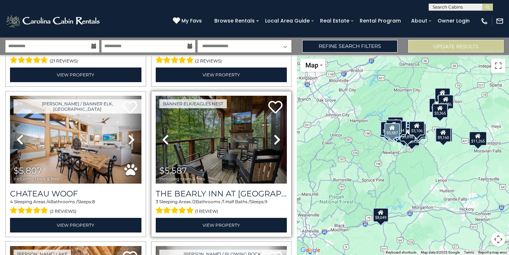
click at [278, 140] on icon at bounding box center [277, 139] width 7 height 11
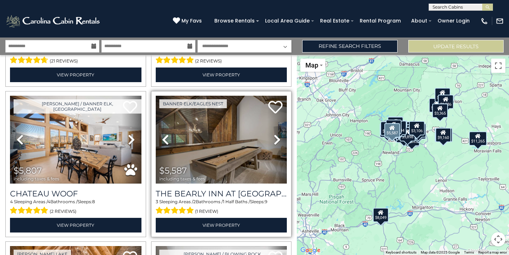
click at [278, 140] on icon at bounding box center [277, 139] width 7 height 11
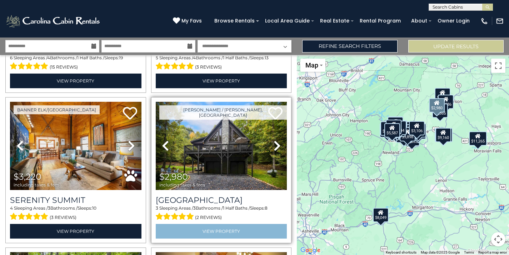
scroll to position [585, 0]
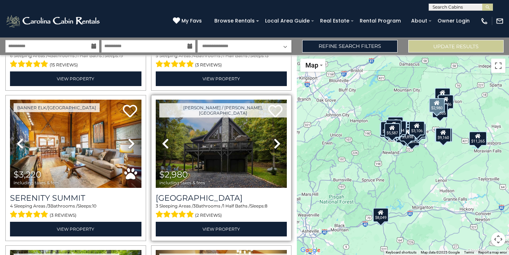
click at [279, 144] on icon at bounding box center [277, 143] width 7 height 11
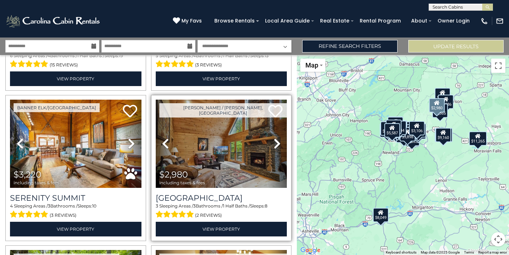
click at [279, 144] on icon at bounding box center [277, 143] width 7 height 11
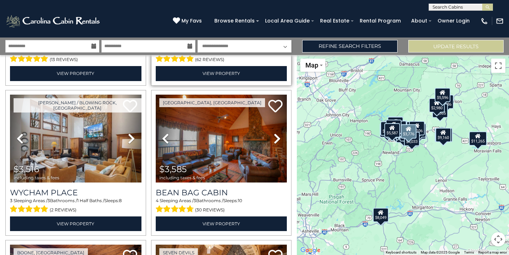
scroll to position [1197, 0]
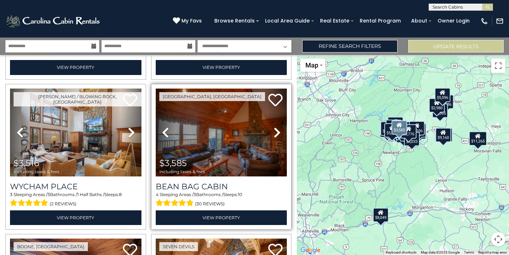
click at [237, 149] on img at bounding box center [222, 133] width 132 height 88
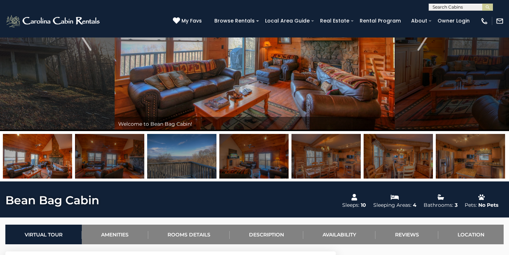
scroll to position [105, 0]
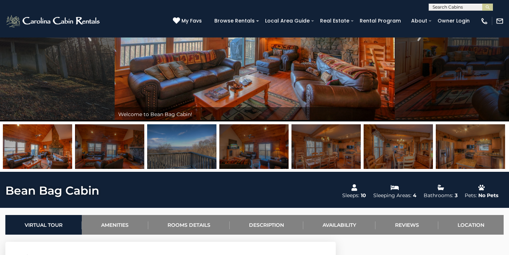
click at [52, 150] on img at bounding box center [37, 146] width 69 height 45
click at [272, 147] on img at bounding box center [253, 146] width 69 height 45
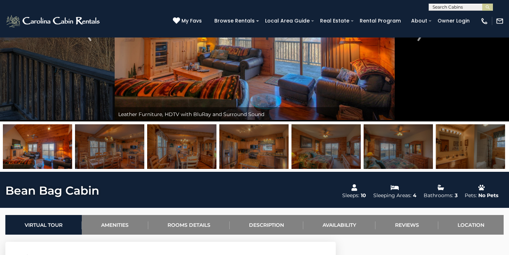
scroll to position [98, 0]
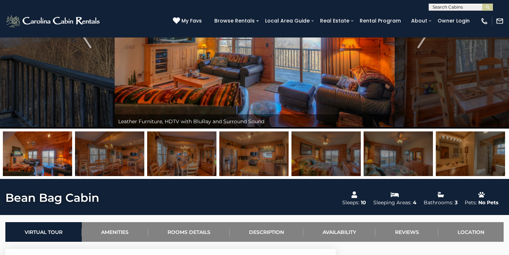
click at [401, 148] on img at bounding box center [398, 154] width 69 height 45
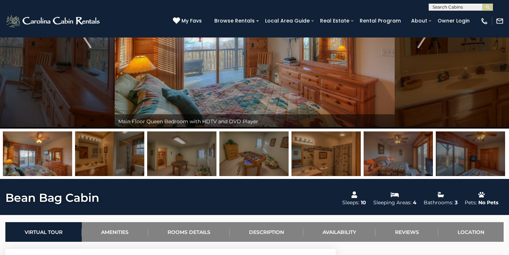
scroll to position [81, 0]
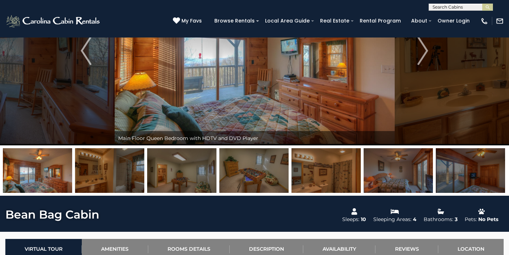
click at [336, 174] on img at bounding box center [326, 170] width 69 height 45
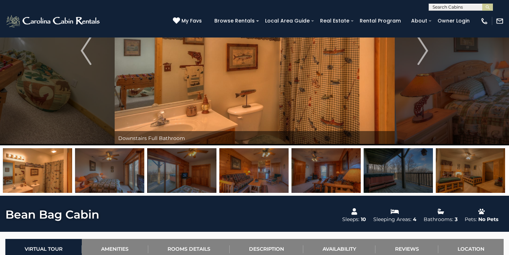
click at [274, 175] on img at bounding box center [253, 170] width 69 height 45
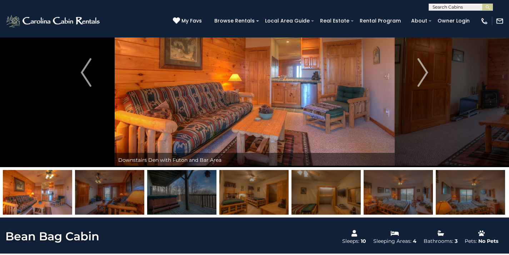
scroll to position [59, 0]
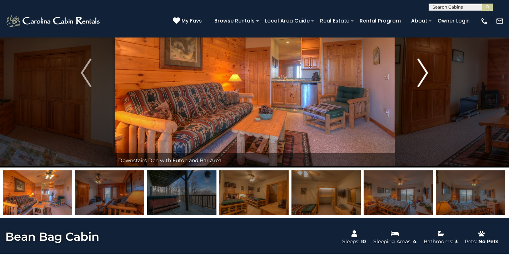
click at [420, 84] on img "Next" at bounding box center [423, 73] width 11 height 29
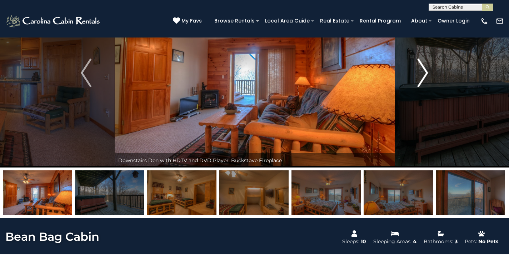
click at [420, 84] on img "Next" at bounding box center [423, 73] width 11 height 29
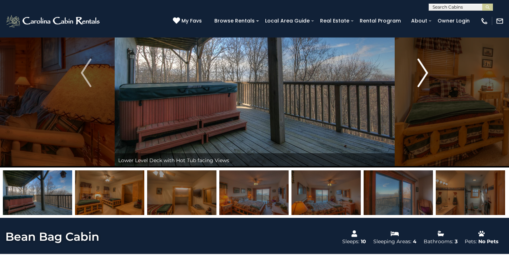
click at [420, 84] on img "Next" at bounding box center [423, 73] width 11 height 29
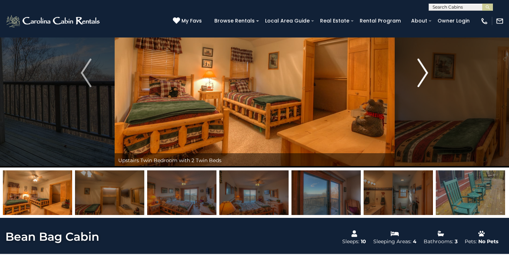
click at [420, 84] on img "Next" at bounding box center [423, 73] width 11 height 29
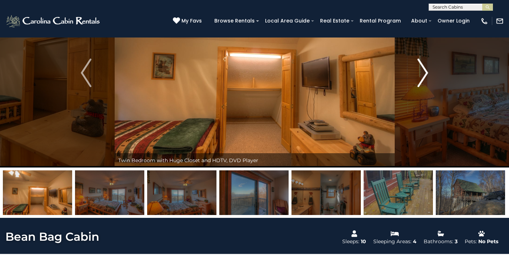
click at [420, 84] on img "Next" at bounding box center [423, 73] width 11 height 29
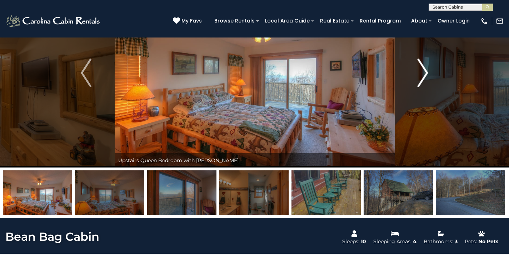
click at [420, 84] on img "Next" at bounding box center [423, 73] width 11 height 29
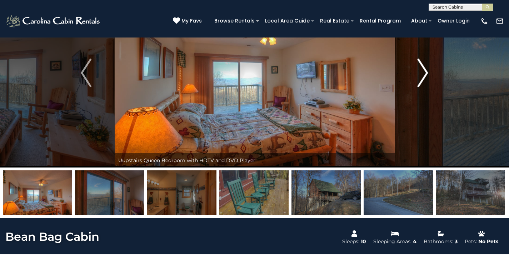
click at [420, 84] on img "Next" at bounding box center [423, 73] width 11 height 29
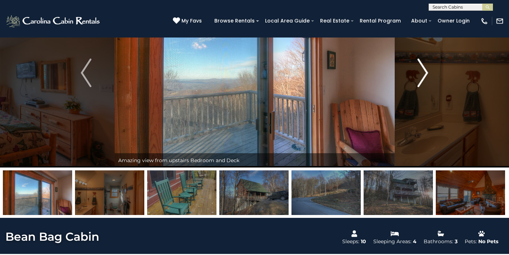
click at [420, 84] on img "Next" at bounding box center [423, 73] width 11 height 29
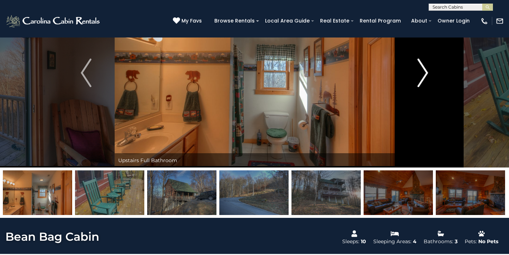
click at [420, 84] on img "Next" at bounding box center [423, 73] width 11 height 29
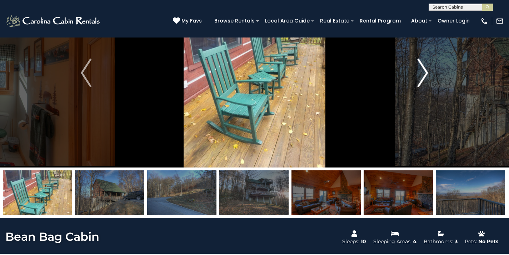
click at [420, 84] on img "Next" at bounding box center [423, 73] width 11 height 29
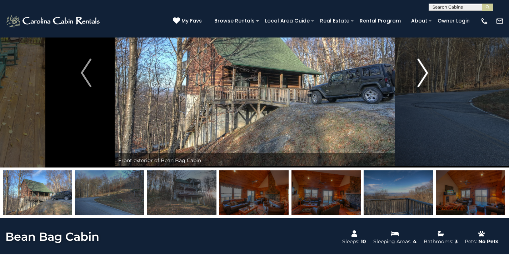
click at [420, 84] on img "Next" at bounding box center [423, 73] width 11 height 29
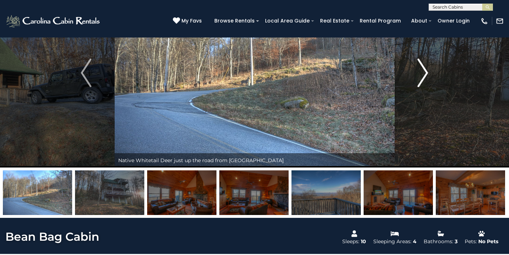
click at [420, 84] on img "Next" at bounding box center [423, 73] width 11 height 29
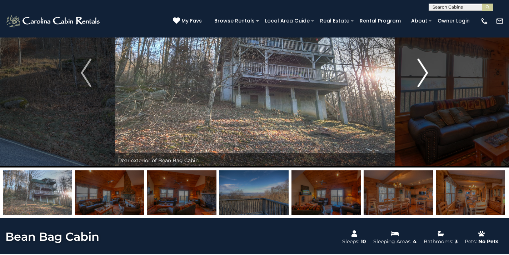
click at [420, 84] on img "Next" at bounding box center [423, 73] width 11 height 29
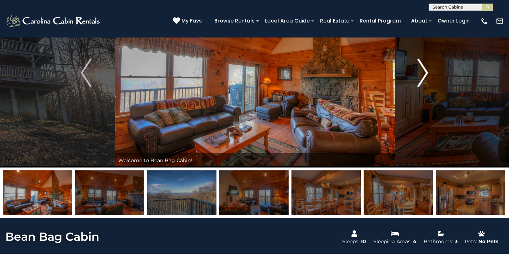
click at [420, 84] on img "Next" at bounding box center [423, 73] width 11 height 29
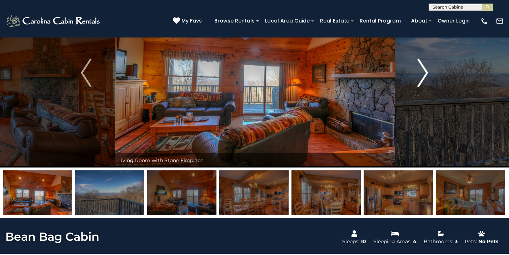
click at [420, 84] on img "Next" at bounding box center [423, 73] width 11 height 29
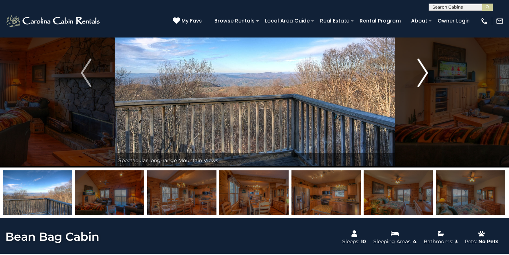
click at [420, 84] on img "Next" at bounding box center [423, 73] width 11 height 29
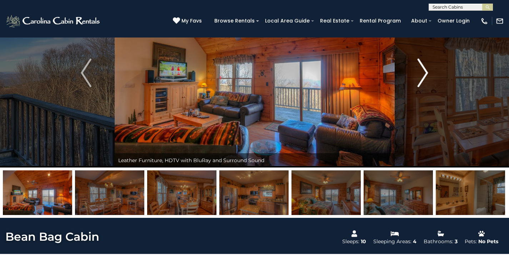
click at [422, 79] on img "Next" at bounding box center [423, 73] width 11 height 29
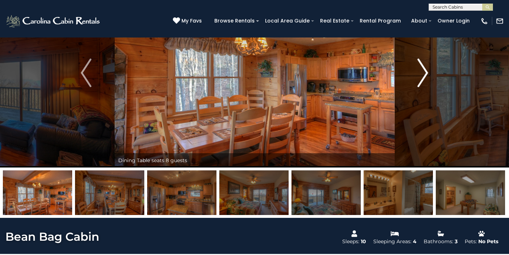
click at [422, 79] on img "Next" at bounding box center [423, 73] width 11 height 29
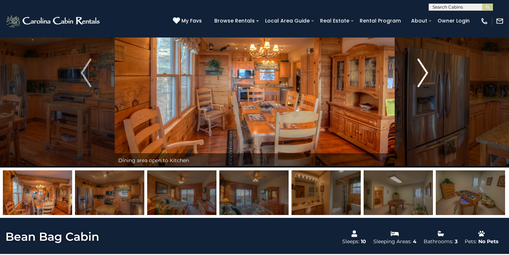
click at [422, 79] on img "Next" at bounding box center [423, 73] width 11 height 29
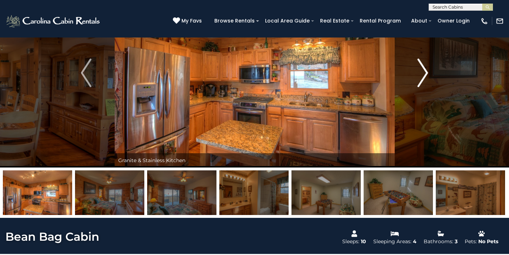
click at [422, 79] on img "Next" at bounding box center [423, 73] width 11 height 29
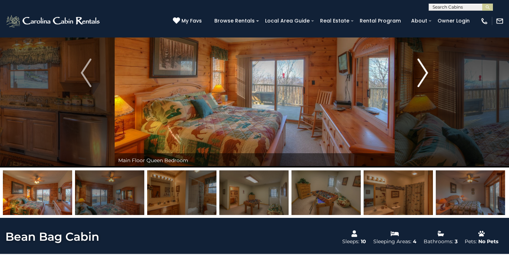
click at [422, 79] on img "Next" at bounding box center [423, 73] width 11 height 29
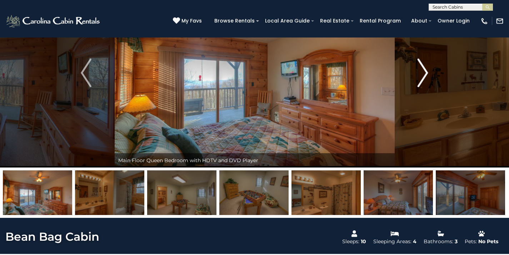
click at [422, 79] on img "Next" at bounding box center [423, 73] width 11 height 29
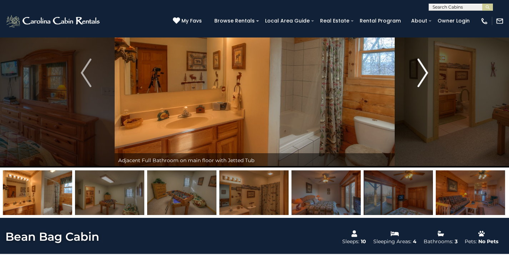
click at [422, 79] on img "Next" at bounding box center [423, 73] width 11 height 29
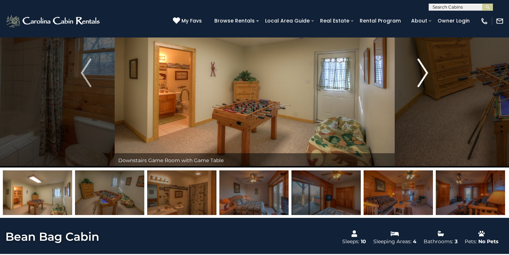
click at [422, 79] on img "Next" at bounding box center [423, 73] width 11 height 29
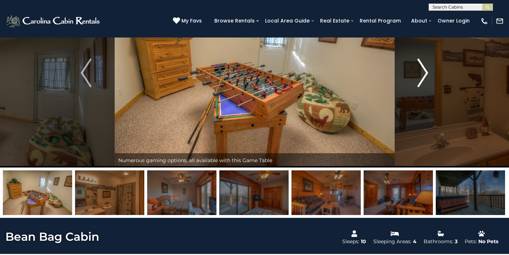
click at [422, 79] on img "Next" at bounding box center [423, 73] width 11 height 29
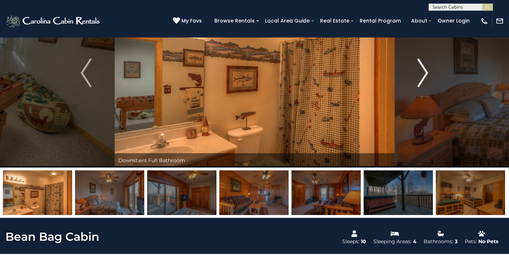
click at [422, 79] on img "Next" at bounding box center [423, 73] width 11 height 29
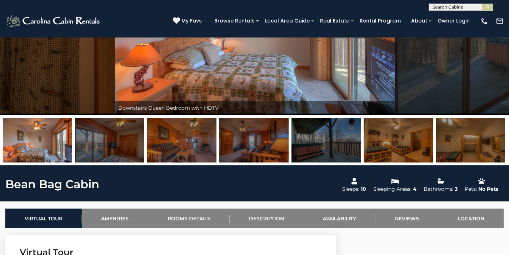
scroll to position [117, 0]
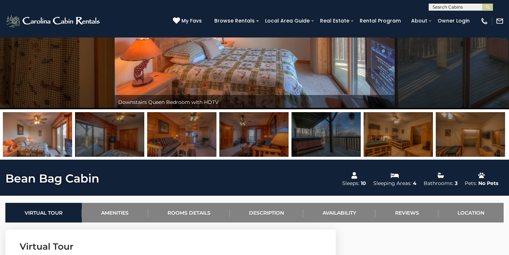
click at [414, 137] on img at bounding box center [398, 134] width 69 height 45
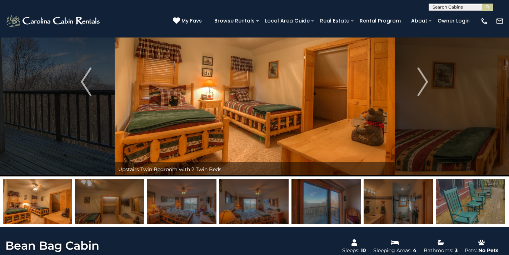
scroll to position [49, 0]
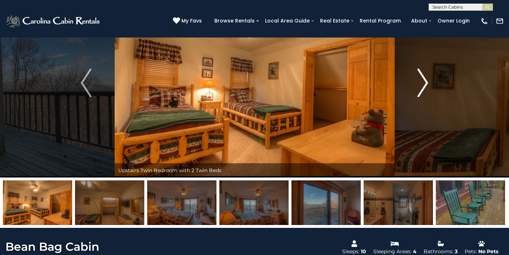
click at [424, 85] on img "Next" at bounding box center [423, 83] width 11 height 29
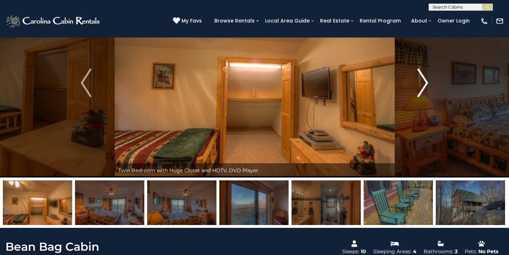
click at [422, 86] on img "Next" at bounding box center [423, 83] width 11 height 29
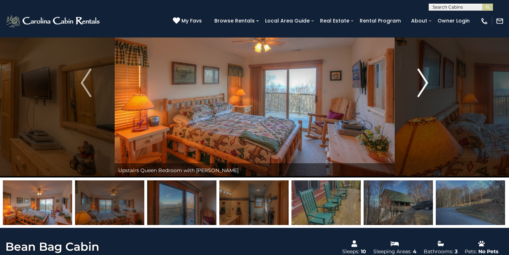
click at [422, 86] on img "Next" at bounding box center [423, 83] width 11 height 29
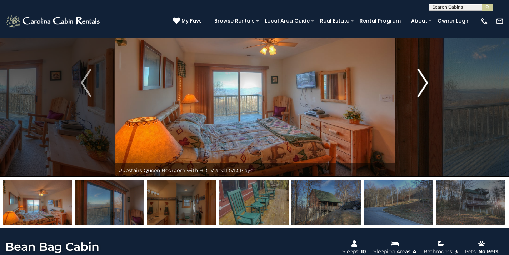
click at [422, 86] on img "Next" at bounding box center [423, 83] width 11 height 29
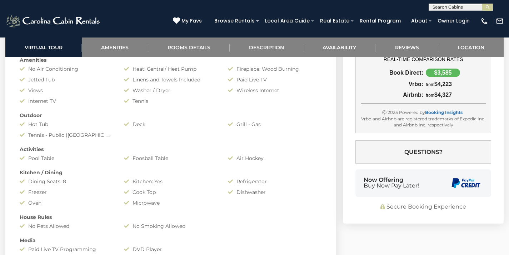
scroll to position [543, 0]
